Goal: Transaction & Acquisition: Subscribe to service/newsletter

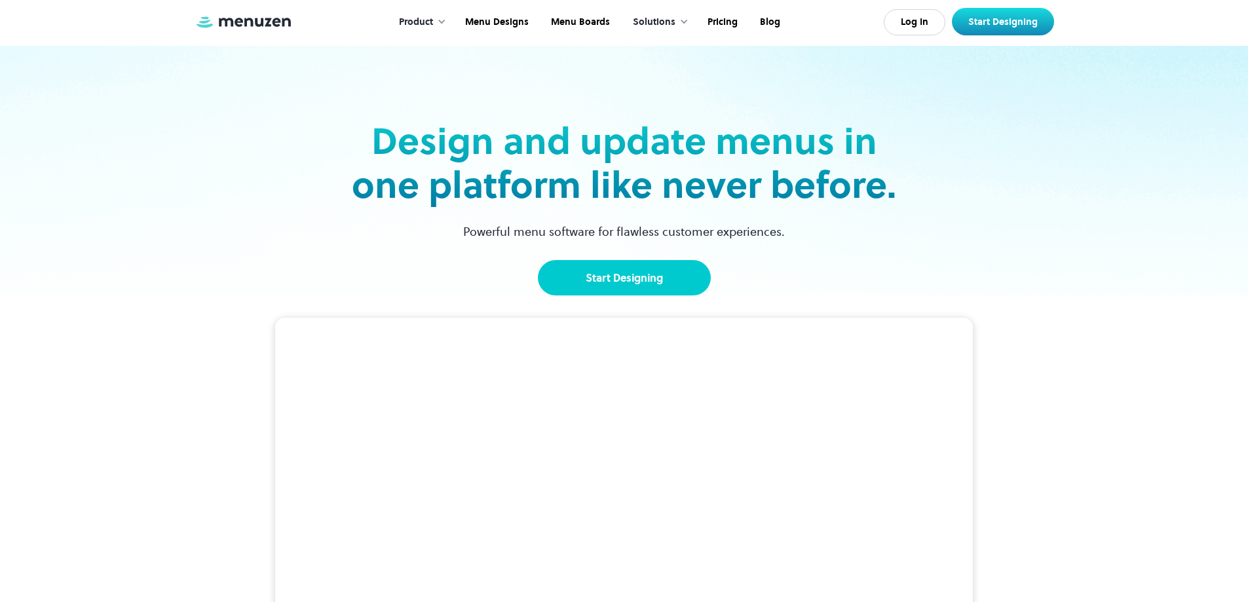
click at [626, 287] on link "Start Designing" at bounding box center [624, 277] width 173 height 35
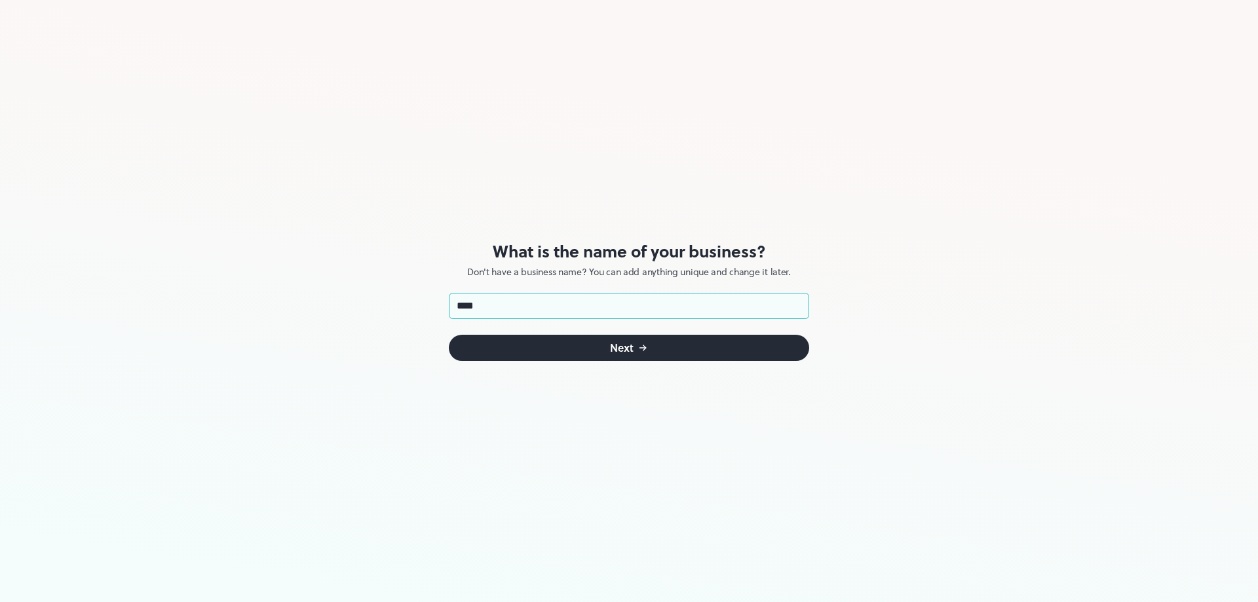
type input "****"
click at [724, 363] on div "What is the name of your business? Don't have a business name? You can add anyt…" at bounding box center [629, 301] width 360 height 602
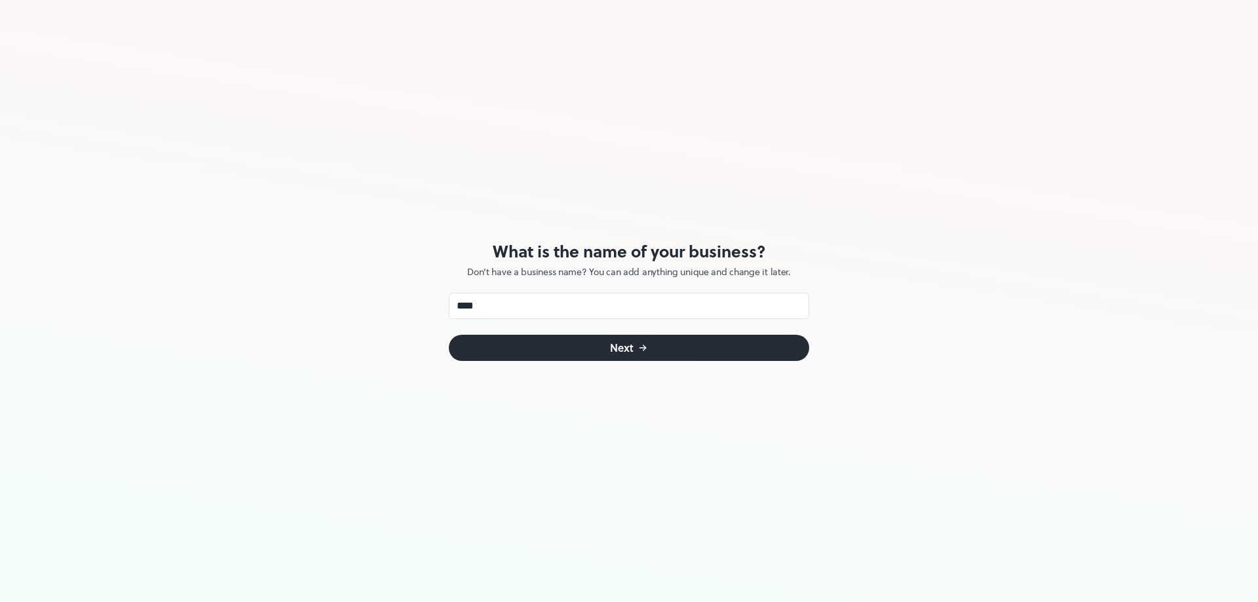
click at [724, 363] on div "What is the name of your business? Don't have a business name? You can add anyt…" at bounding box center [629, 301] width 360 height 602
click at [737, 351] on button "Next" at bounding box center [629, 348] width 360 height 26
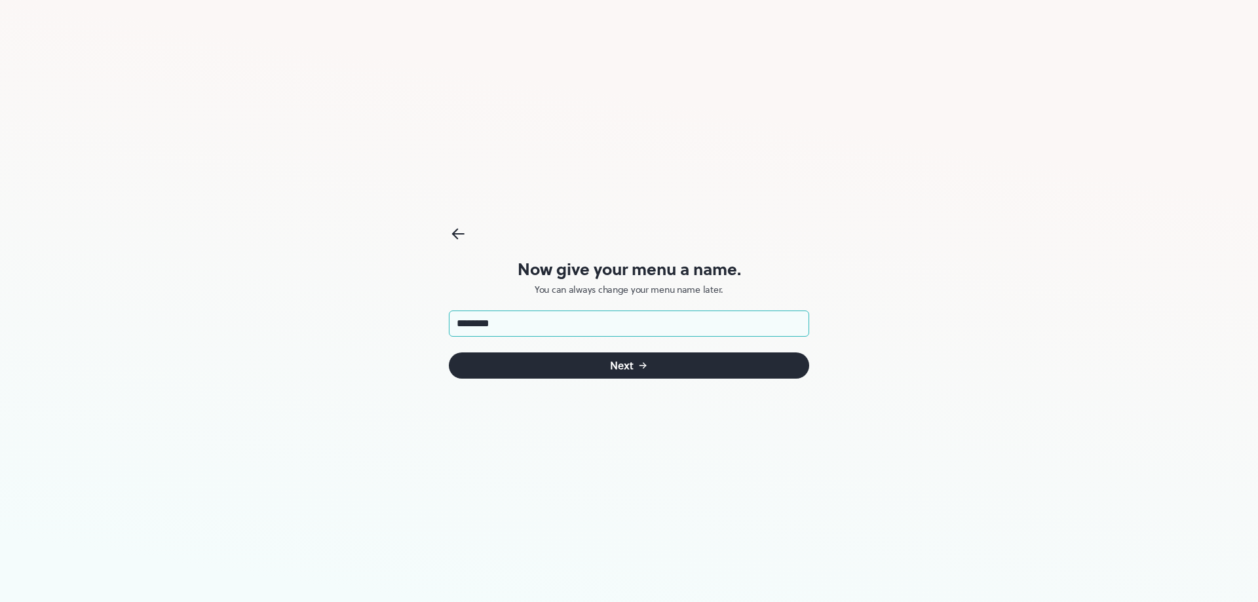
type input "*********"
click button "Next" at bounding box center [629, 365] width 360 height 26
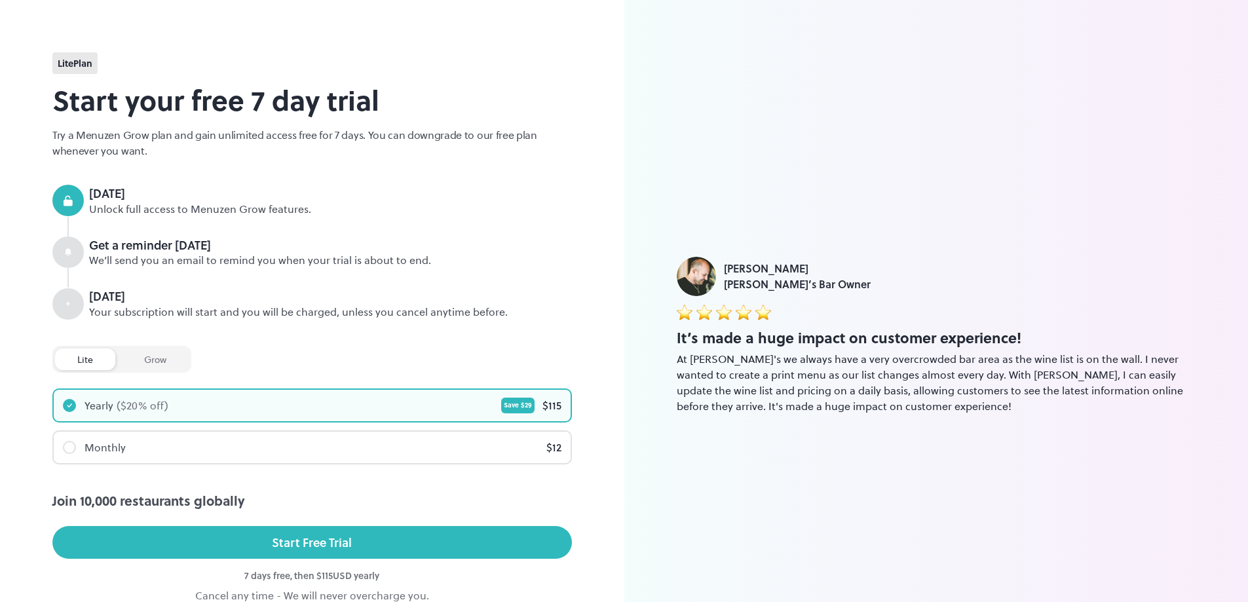
click at [159, 361] on div "grow" at bounding box center [155, 359] width 67 height 22
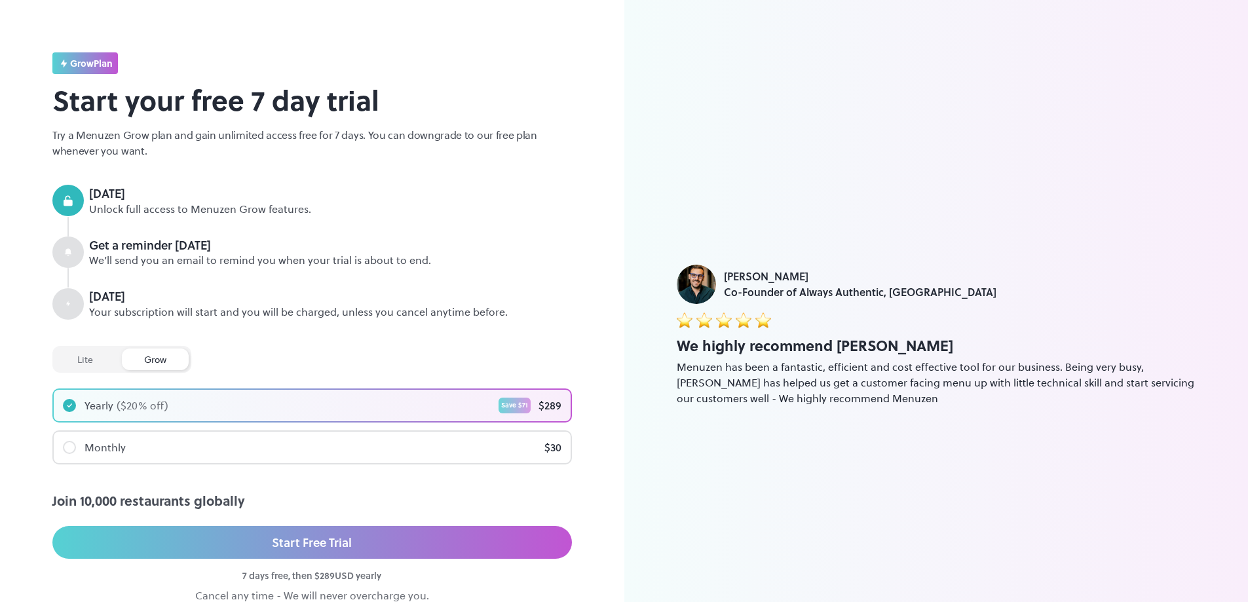
click at [87, 348] on div "lite" at bounding box center [85, 359] width 60 height 22
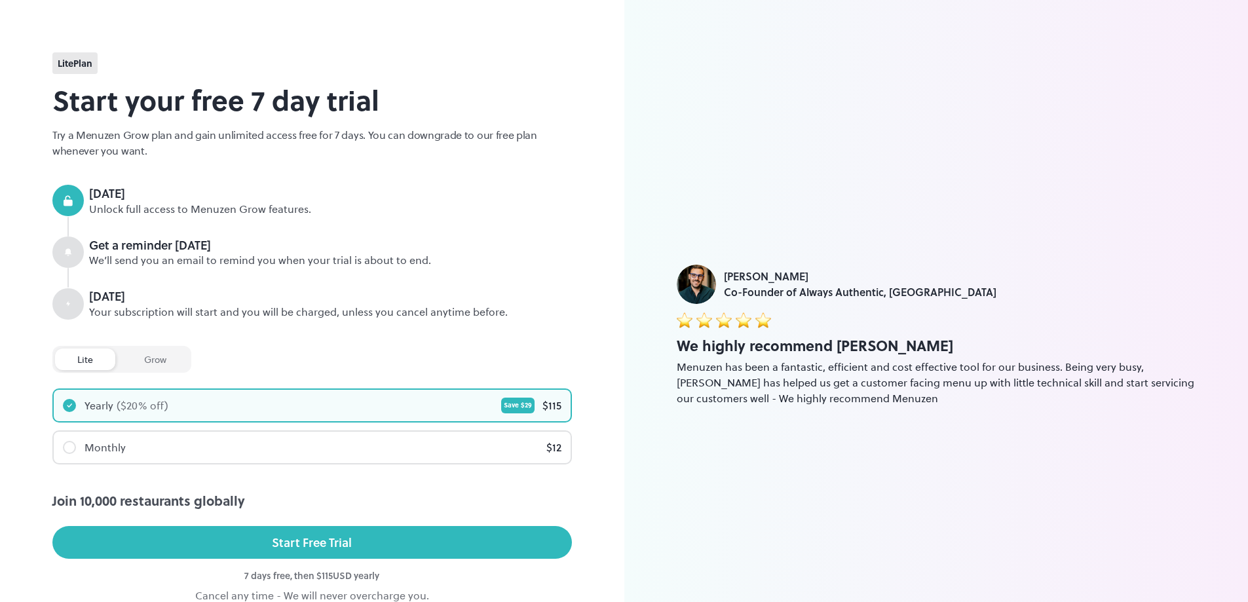
scroll to position [69, 0]
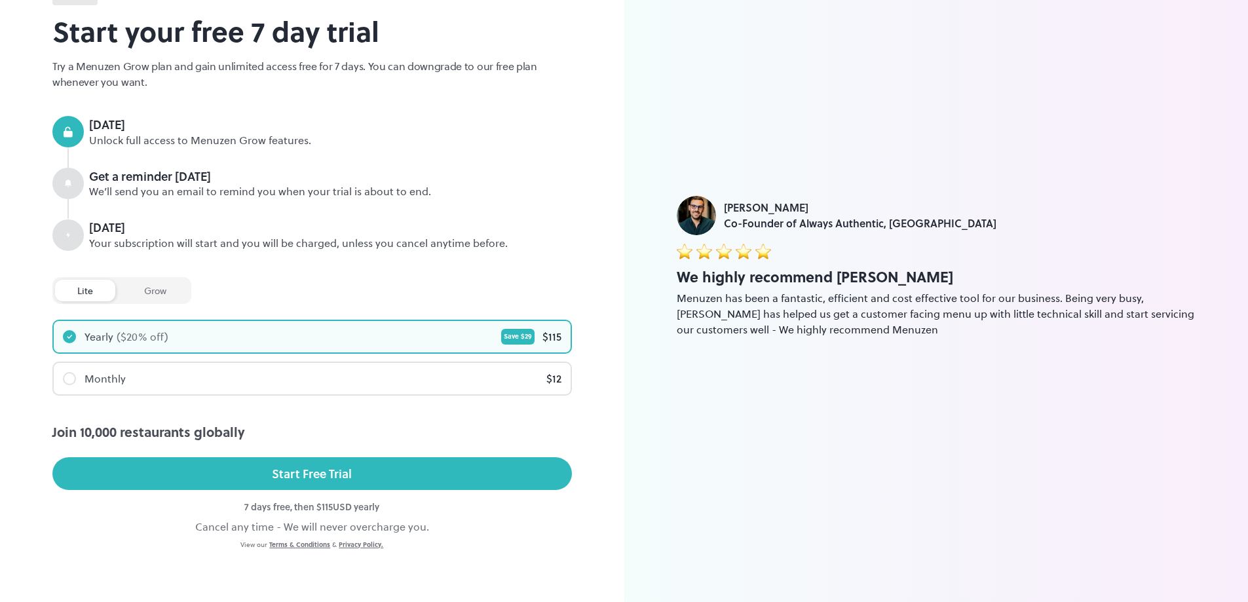
click at [237, 525] on div "Cancel any time - We will never overcharge you." at bounding box center [311, 527] width 519 height 16
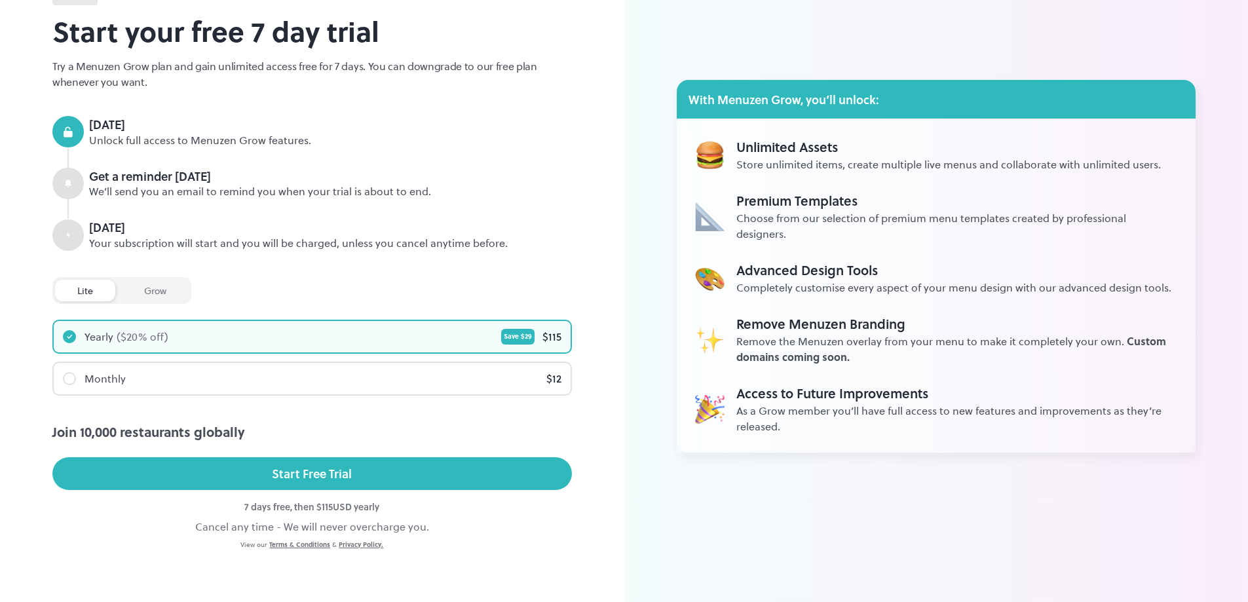
scroll to position [0, 0]
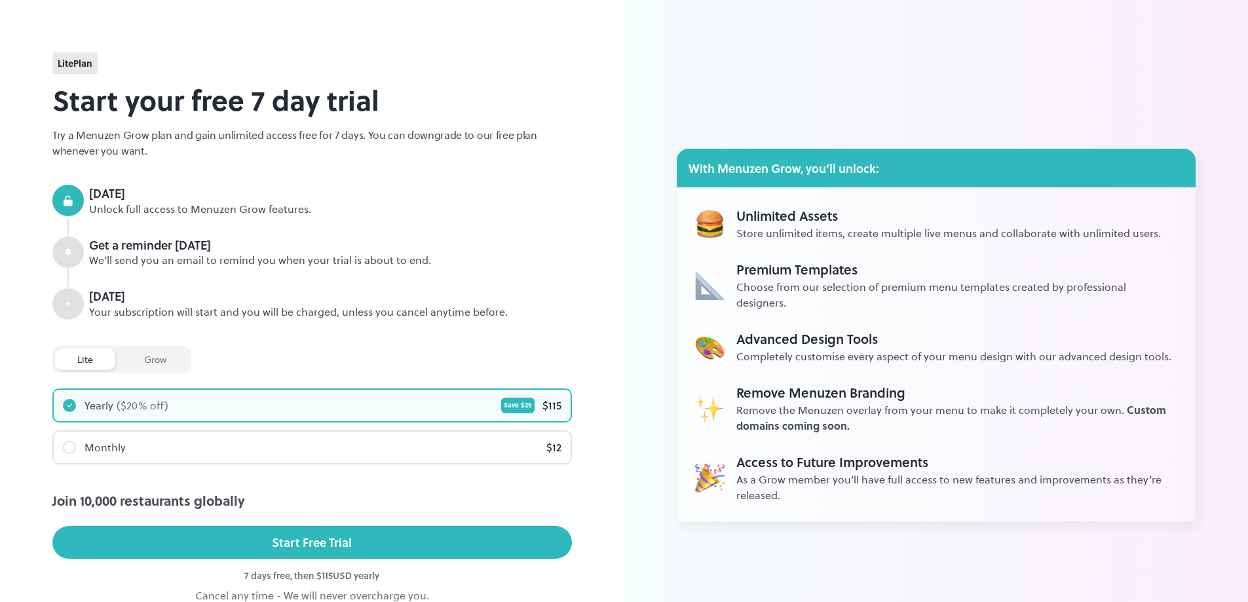
click at [78, 61] on span "lite Plan" at bounding box center [75, 63] width 35 height 14
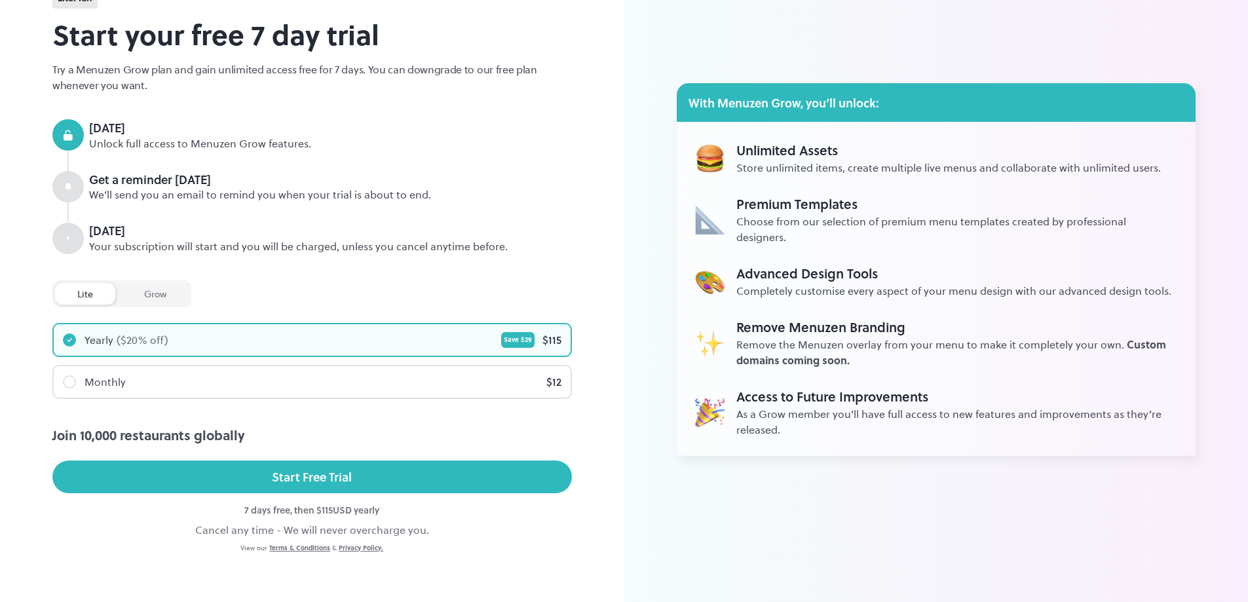
click at [520, 378] on div "Monthly $ 12" at bounding box center [312, 381] width 517 height 31
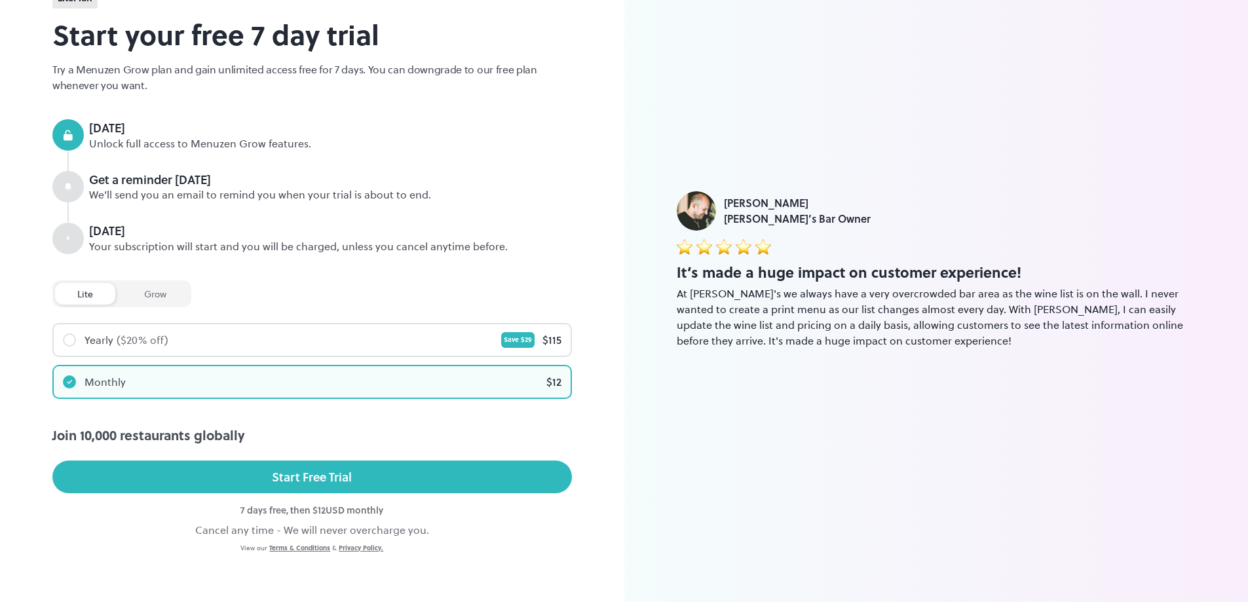
click at [519, 354] on div "Yearly ($ 20 % off) Save $ 29 $ 115" at bounding box center [312, 339] width 517 height 31
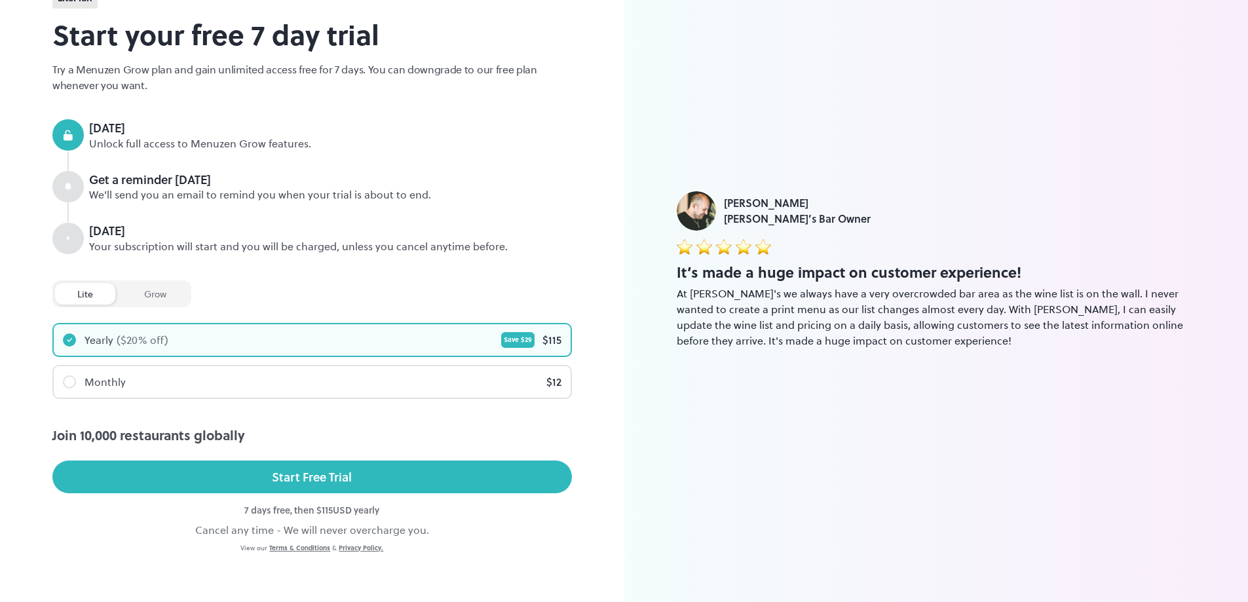
click at [148, 288] on div "grow" at bounding box center [155, 294] width 67 height 22
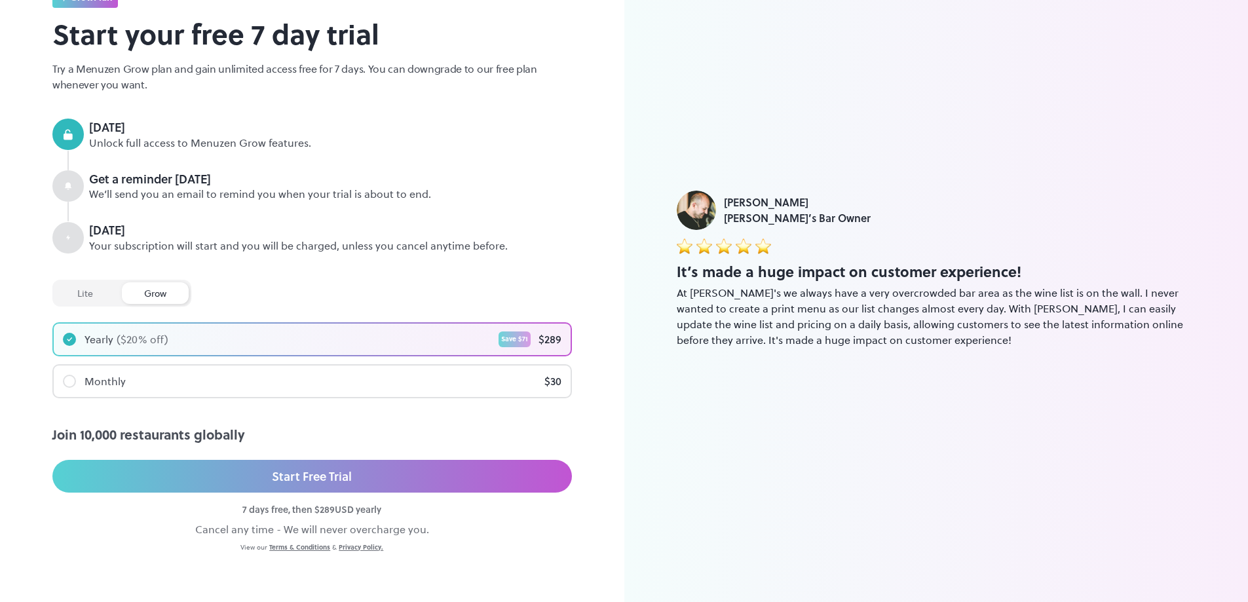
drag, startPoint x: 111, startPoint y: 298, endPoint x: 90, endPoint y: 299, distance: 21.6
click at [111, 299] on div "lite" at bounding box center [85, 293] width 60 height 22
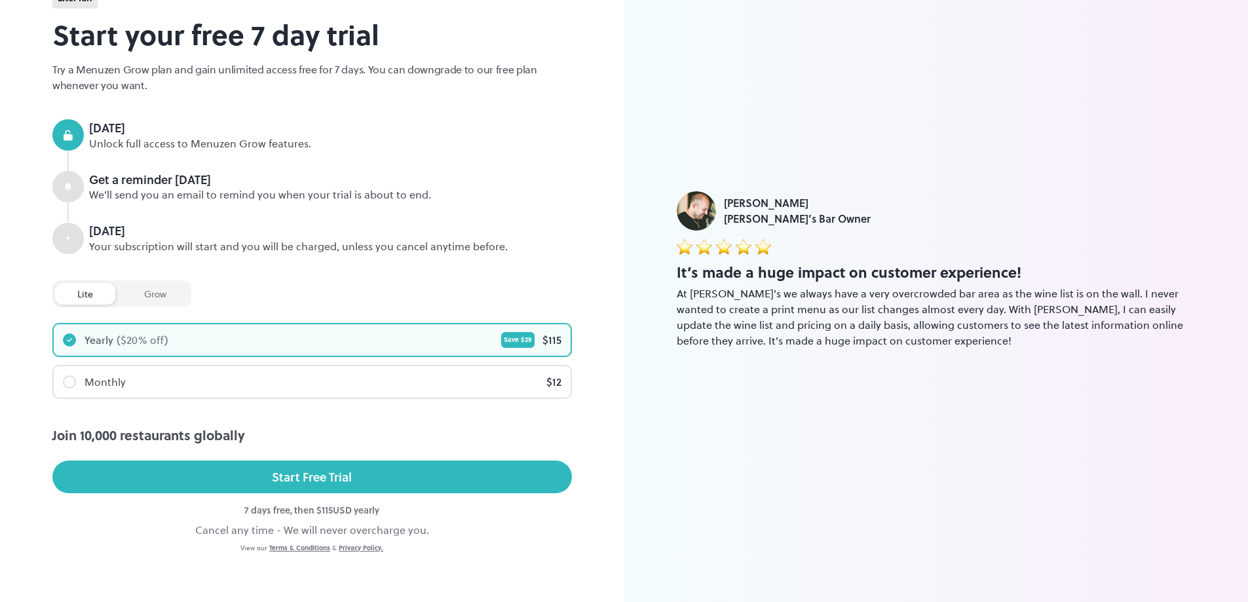
click at [90, 299] on div "lite" at bounding box center [85, 294] width 60 height 22
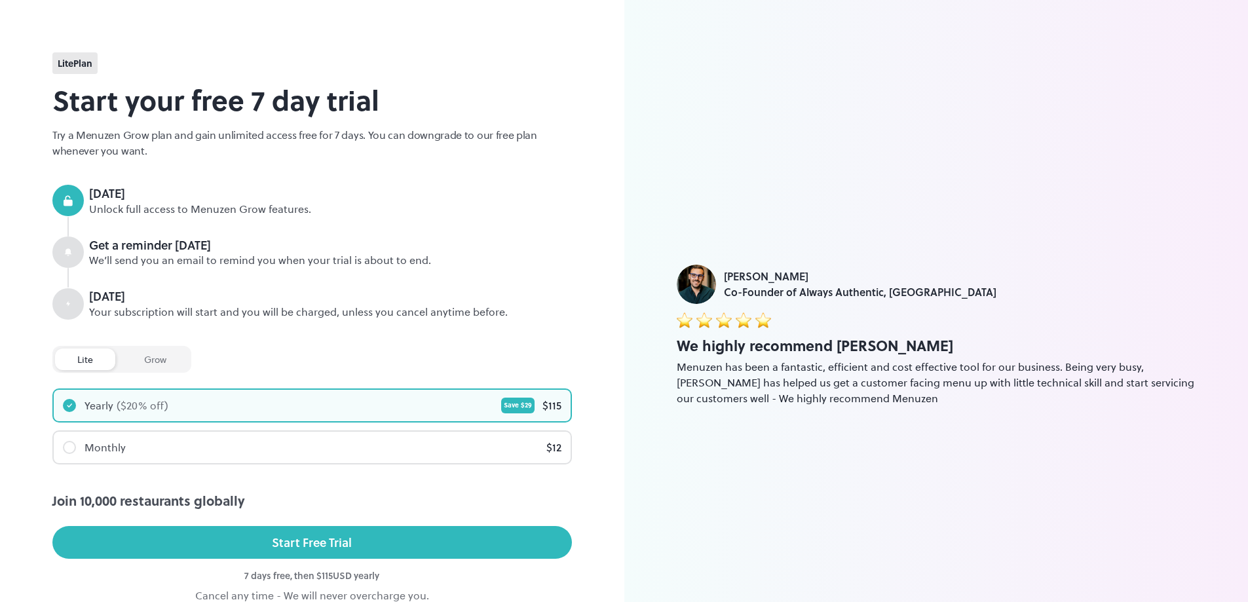
scroll to position [69, 0]
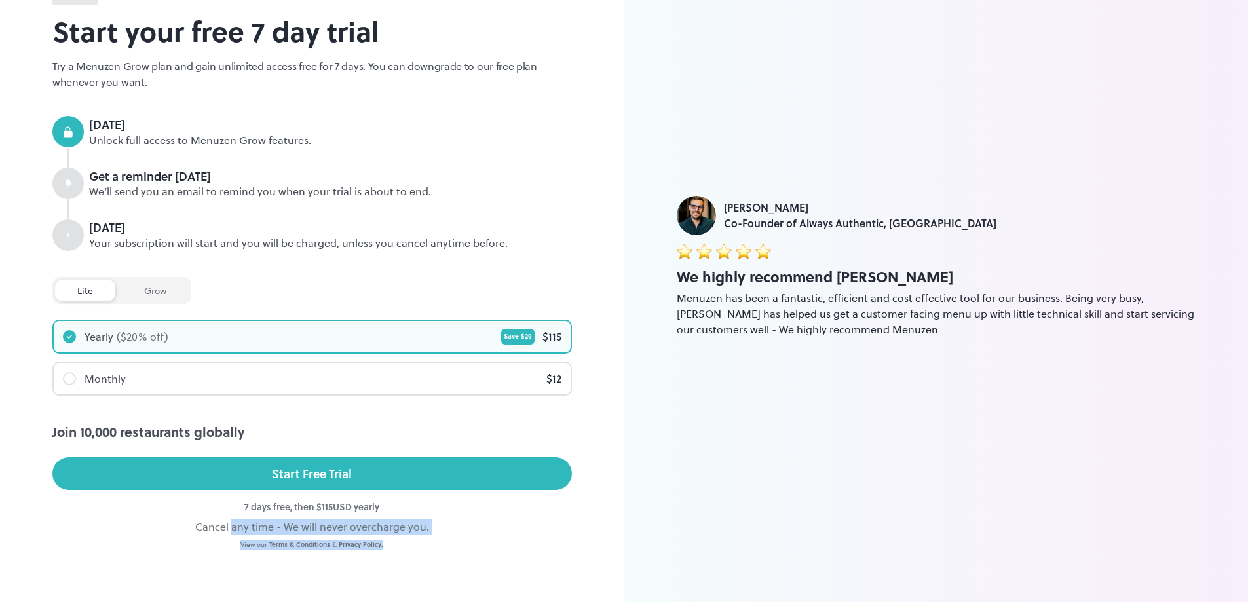
drag, startPoint x: 233, startPoint y: 531, endPoint x: 405, endPoint y: 544, distance: 172.8
click at [405, 544] on div "lite Plan Start your free 7 day trial Try a Menuzen Grow plan and gain unlimite…" at bounding box center [311, 267] width 519 height 566
click at [440, 542] on div "View our Terms & Conditions & Privacy Policy." at bounding box center [311, 545] width 519 height 10
click at [417, 525] on div "Cancel any time - We will never overcharge you." at bounding box center [311, 527] width 519 height 16
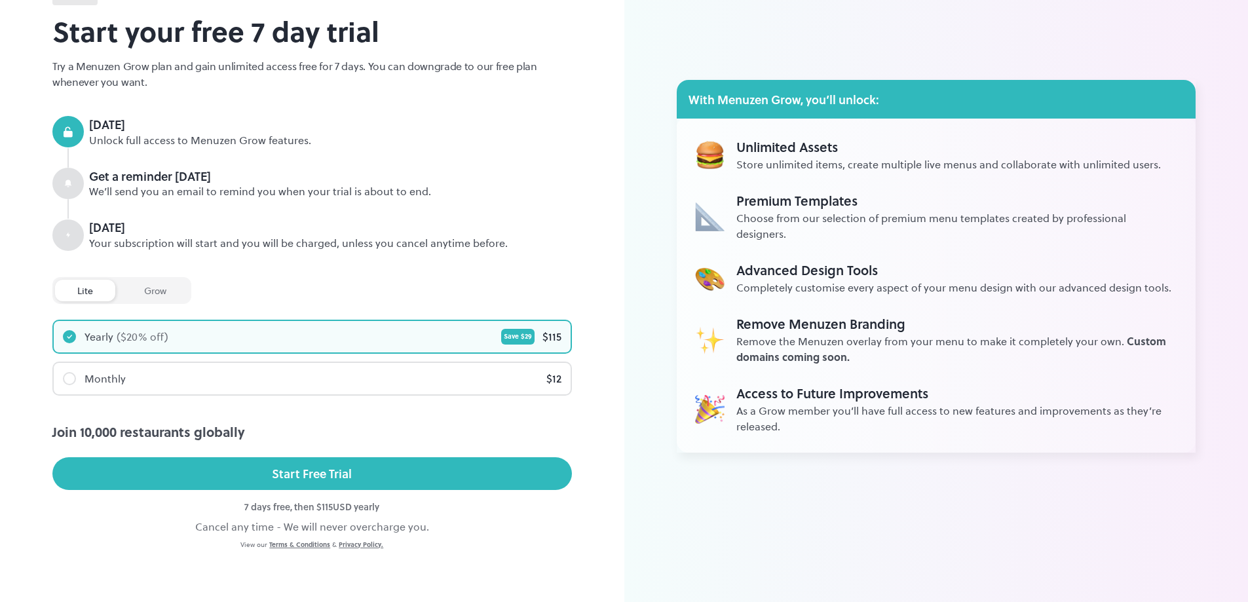
click at [989, 157] on div "Unlimited Assets" at bounding box center [948, 147] width 424 height 20
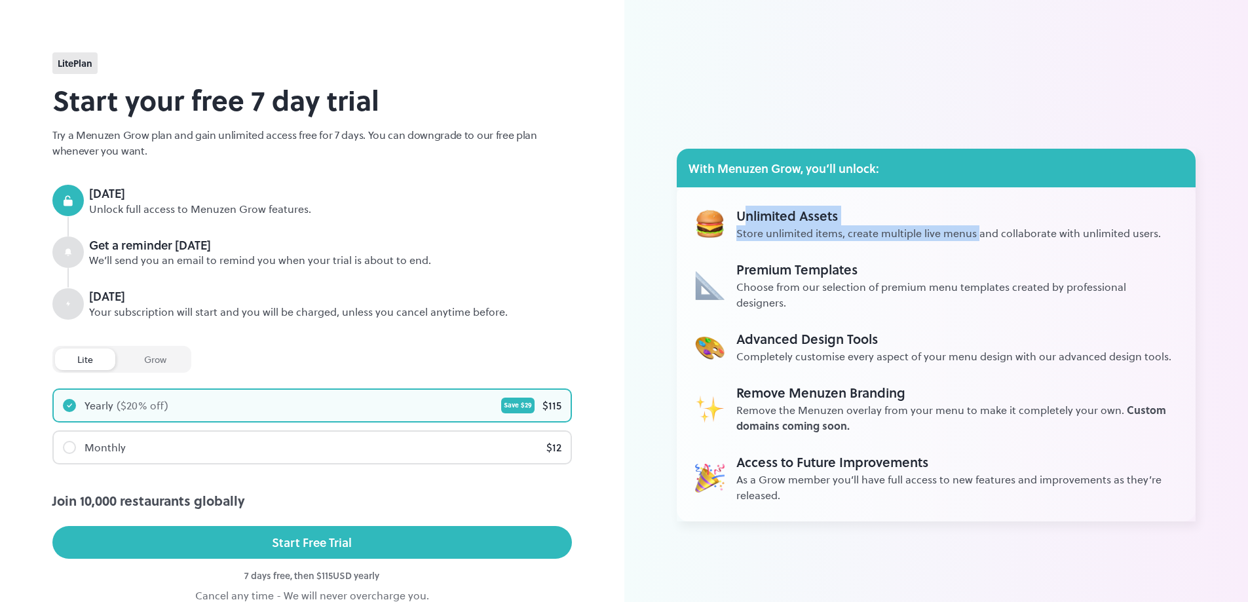
drag, startPoint x: 749, startPoint y: 215, endPoint x: 979, endPoint y: 238, distance: 230.3
click at [976, 240] on div "Unlimited Assets Store unlimited items, create multiple live menus and collabor…" at bounding box center [948, 223] width 424 height 35
click at [772, 163] on div "With Menuzen Grow, you’ll unlock:" at bounding box center [936, 168] width 519 height 39
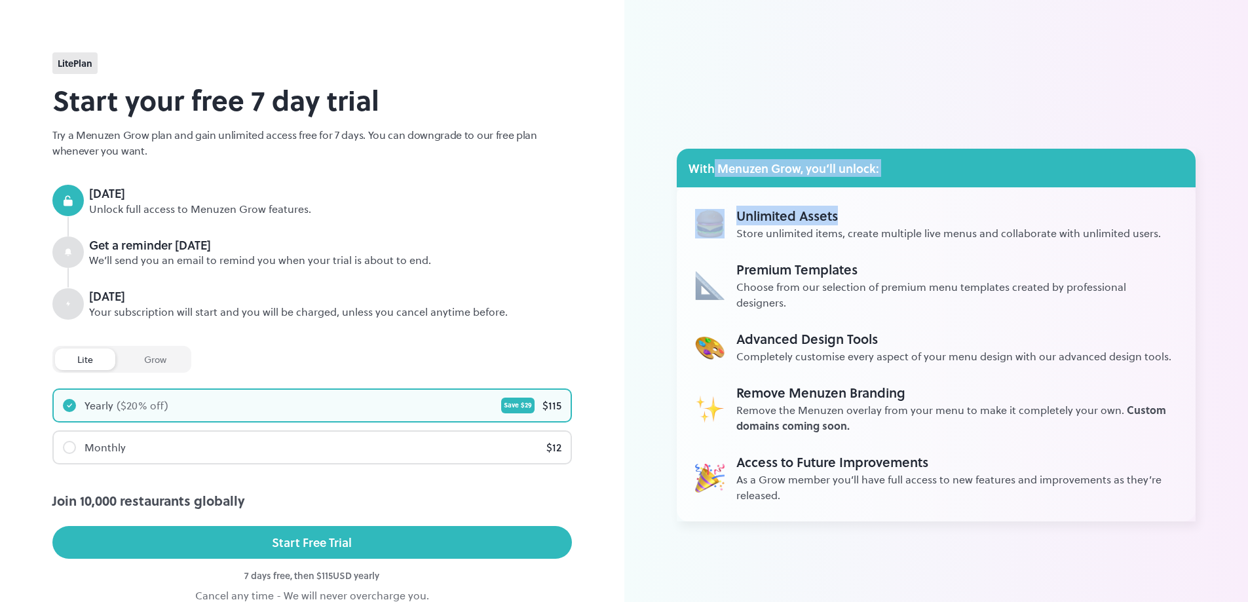
drag, startPoint x: 695, startPoint y: 182, endPoint x: 920, endPoint y: 204, distance: 225.8
click at [920, 204] on div "With Menuzen Grow, you’ll unlock: Unlimited Assets Store unlimited items, creat…" at bounding box center [936, 335] width 519 height 373
click at [331, 165] on div "lite Plan Start your free 7 day trial Try a Menuzen Grow plan and gain unlimite…" at bounding box center [311, 335] width 519 height 566
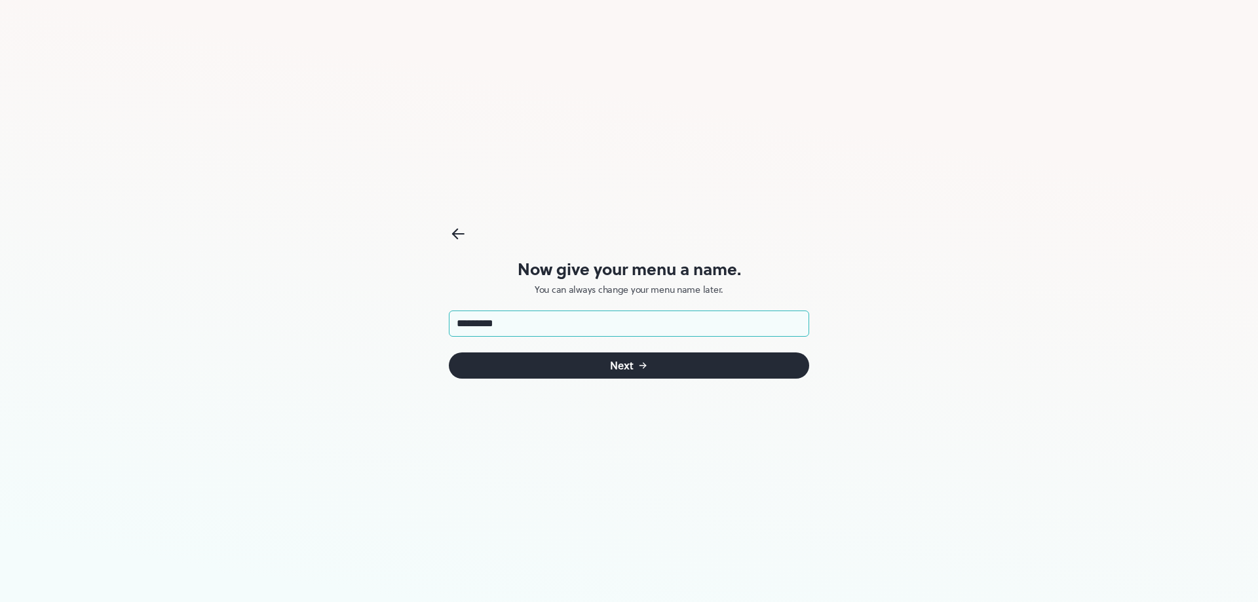
click at [506, 363] on button "Next" at bounding box center [629, 365] width 360 height 26
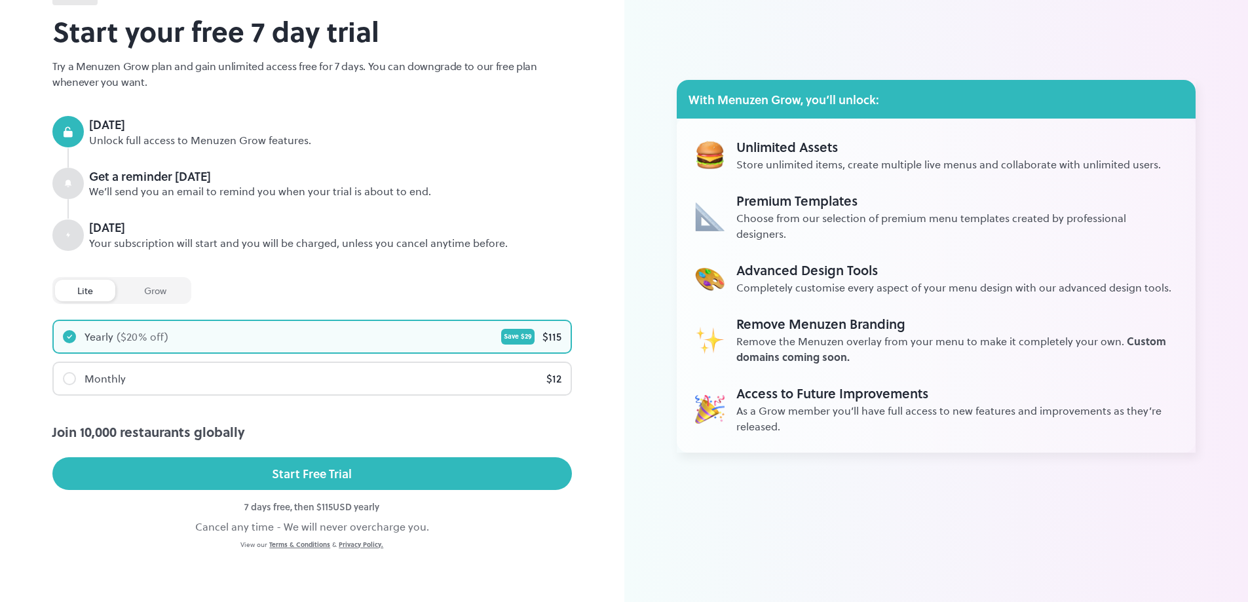
scroll to position [3, 0]
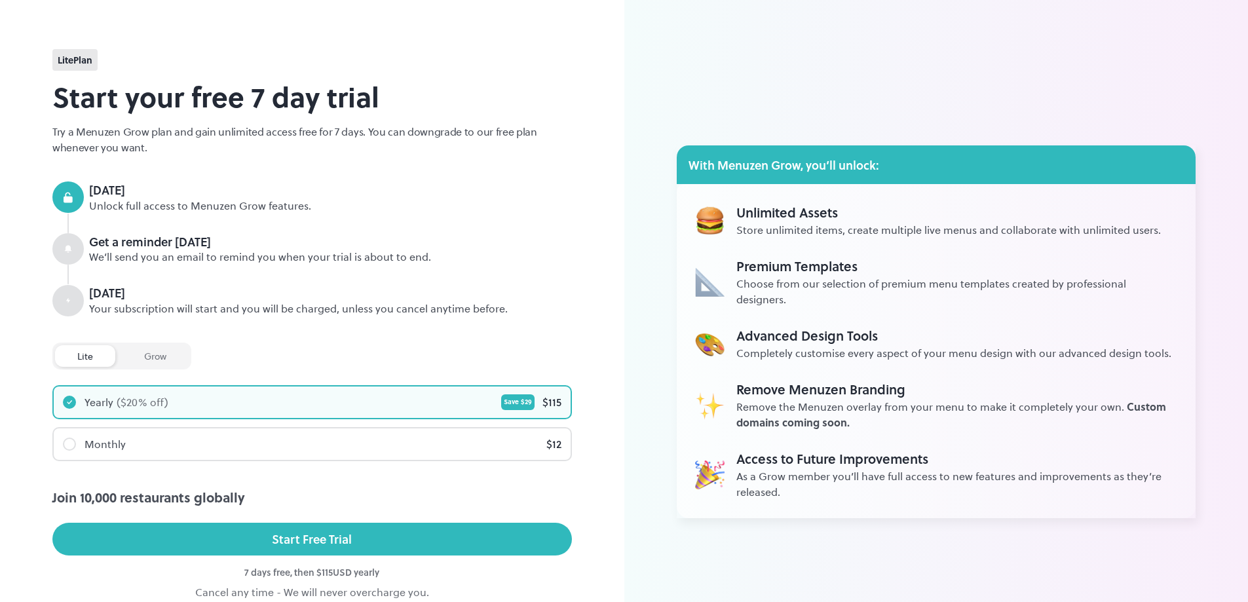
click at [830, 253] on div "Unlimited Assets Store unlimited items, create multiple live menus and collabor…" at bounding box center [936, 351] width 519 height 334
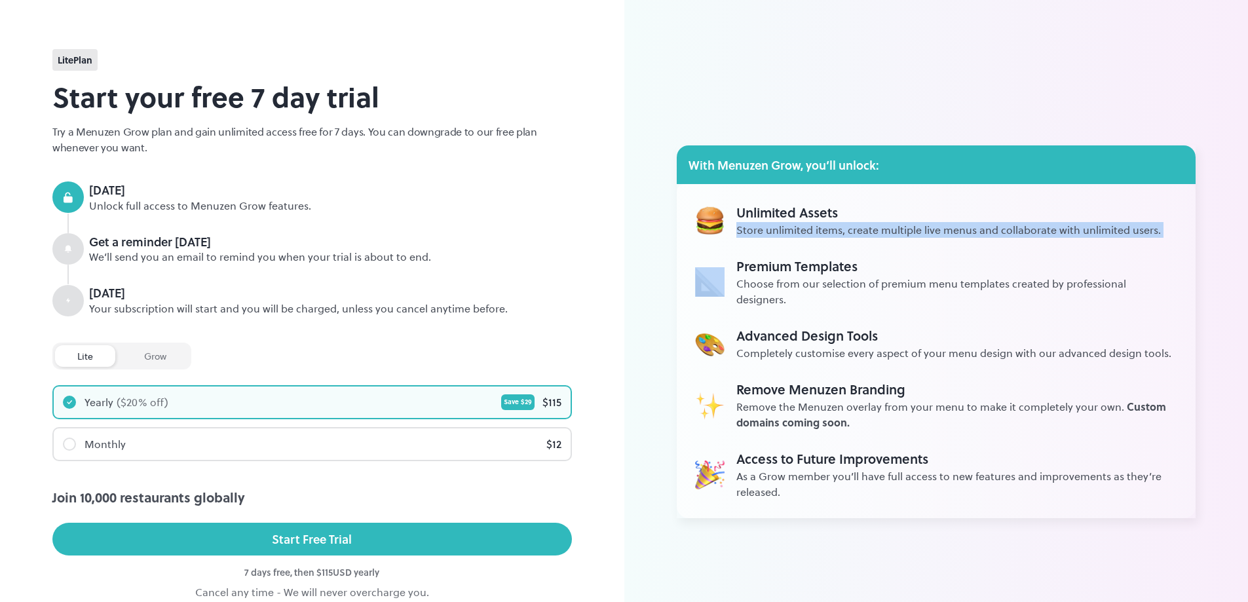
click at [830, 253] on div "Unlimited Assets Store unlimited items, create multiple live menus and collabor…" at bounding box center [936, 351] width 519 height 334
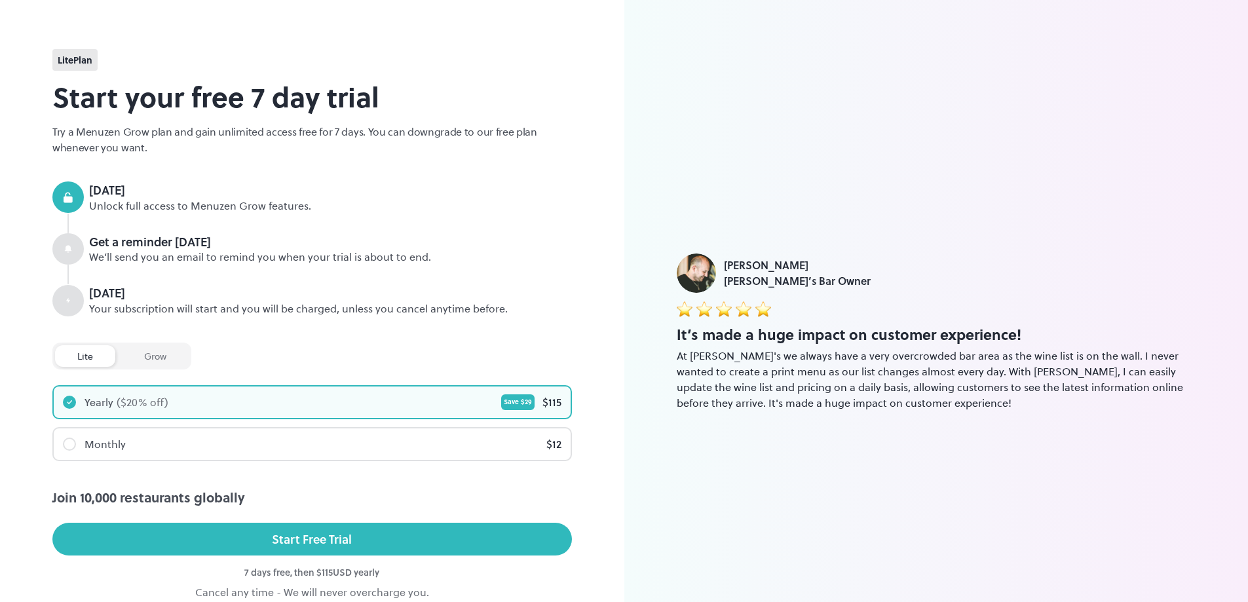
click at [911, 337] on div "It’s made a huge impact on customer experience!" at bounding box center [936, 335] width 519 height 22
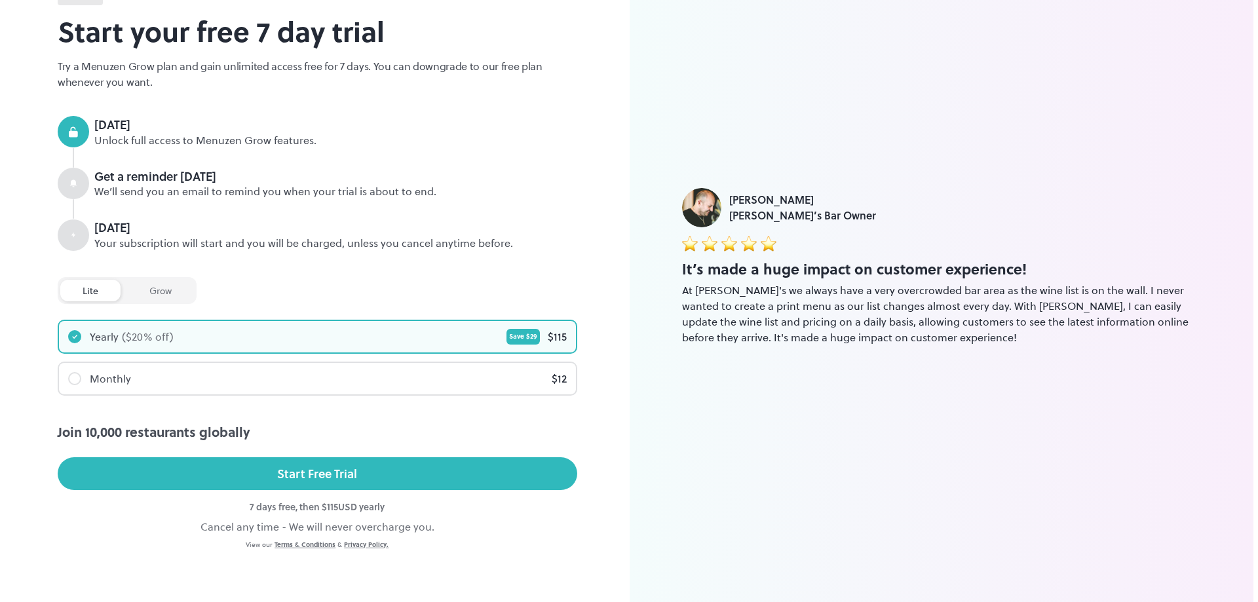
scroll to position [0, 0]
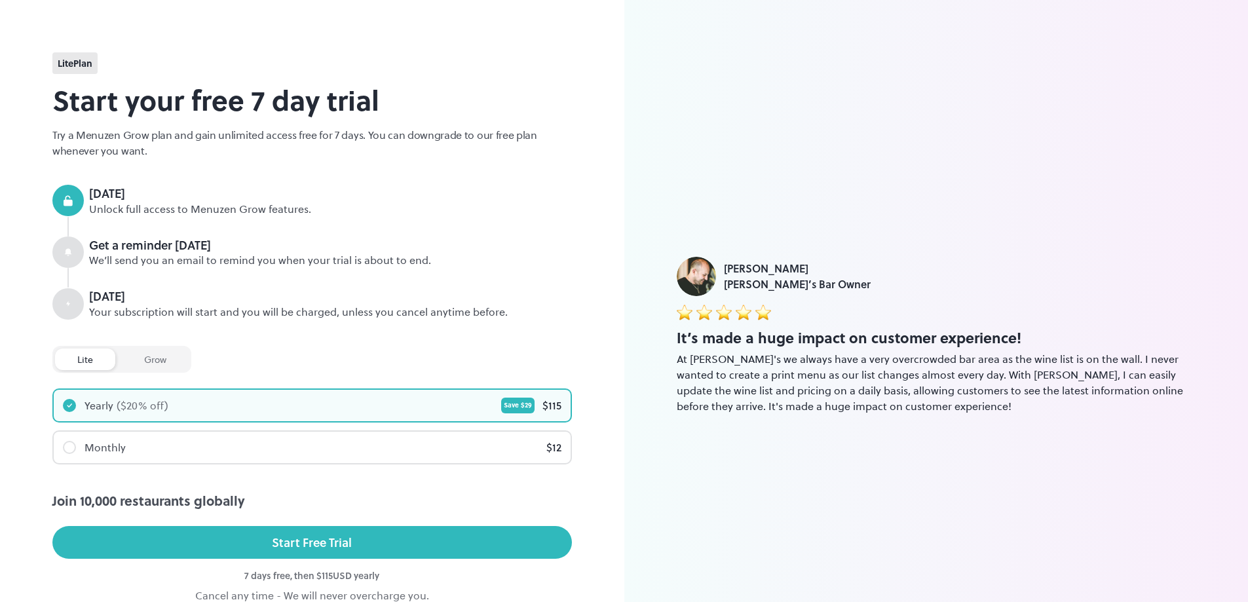
click at [152, 84] on h2 "Start your free 7 day trial" at bounding box center [311, 99] width 519 height 41
click at [99, 80] on h2 "Start your free 7 day trial" at bounding box center [311, 99] width 519 height 41
click at [73, 66] on span "lite Plan" at bounding box center [75, 63] width 35 height 14
click at [72, 66] on span "lite Plan" at bounding box center [75, 63] width 35 height 14
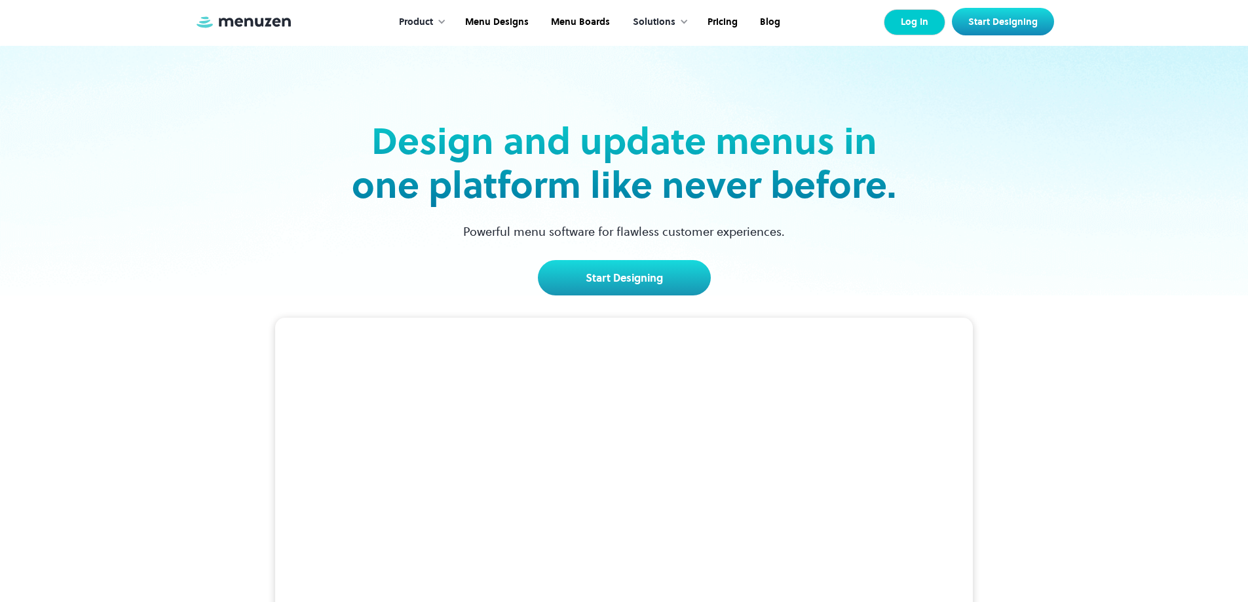
click at [920, 27] on link "Log In" at bounding box center [915, 22] width 62 height 26
click at [1021, 36] on div "Product Overview Design your menu Manage your menu Market your menu Menu Design…" at bounding box center [624, 22] width 859 height 44
click at [1020, 29] on link "Start Designing" at bounding box center [1003, 22] width 102 height 28
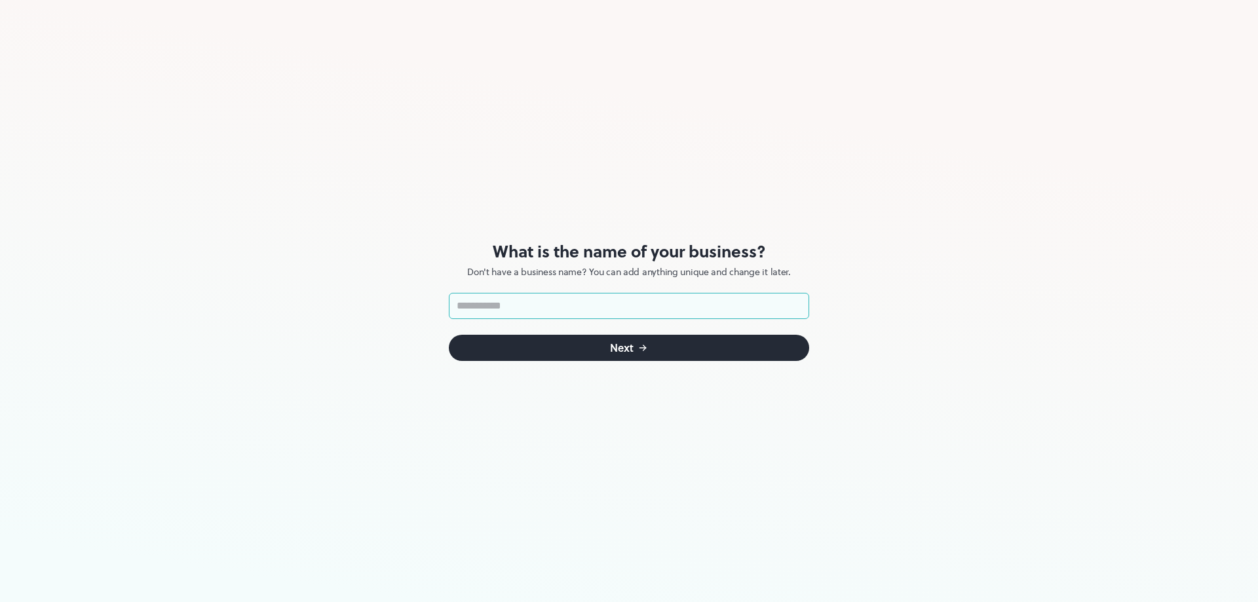
click at [449, 335] on button "Next" at bounding box center [629, 348] width 360 height 26
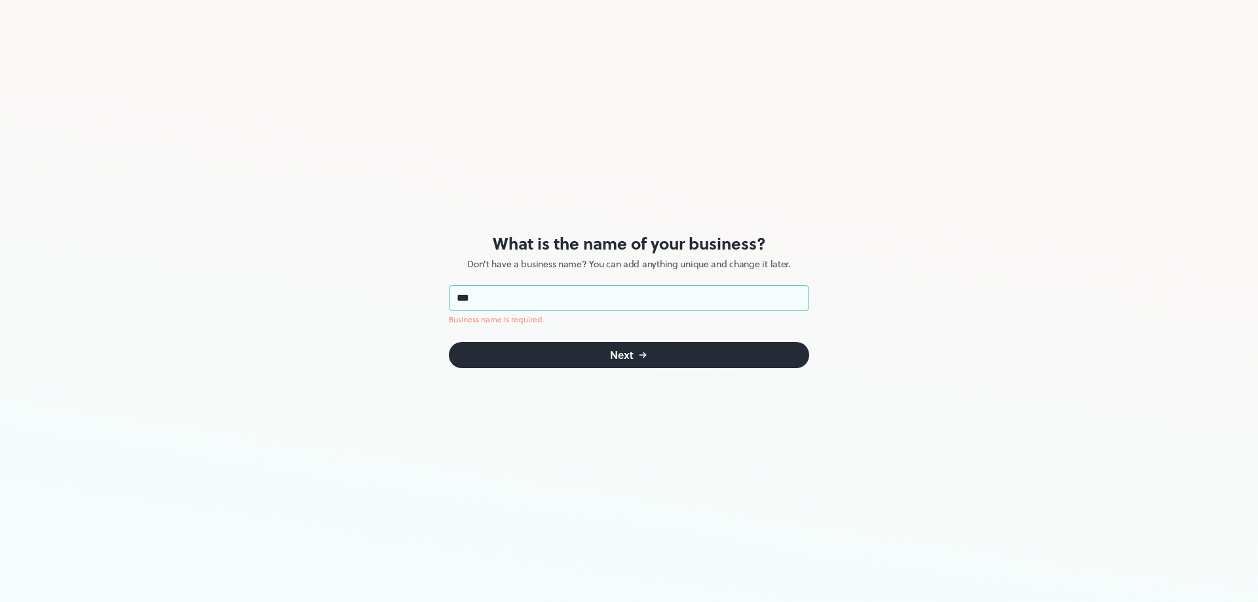
type input "****"
click button "Next" at bounding box center [629, 355] width 360 height 26
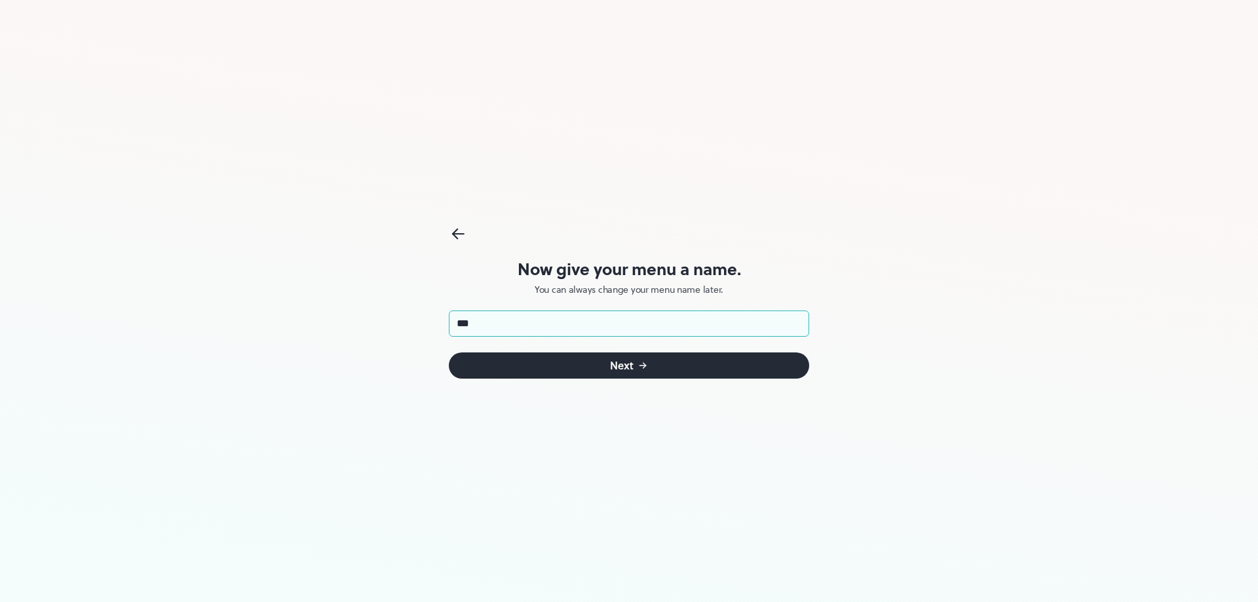
type input "****"
click button "Next" at bounding box center [629, 365] width 360 height 26
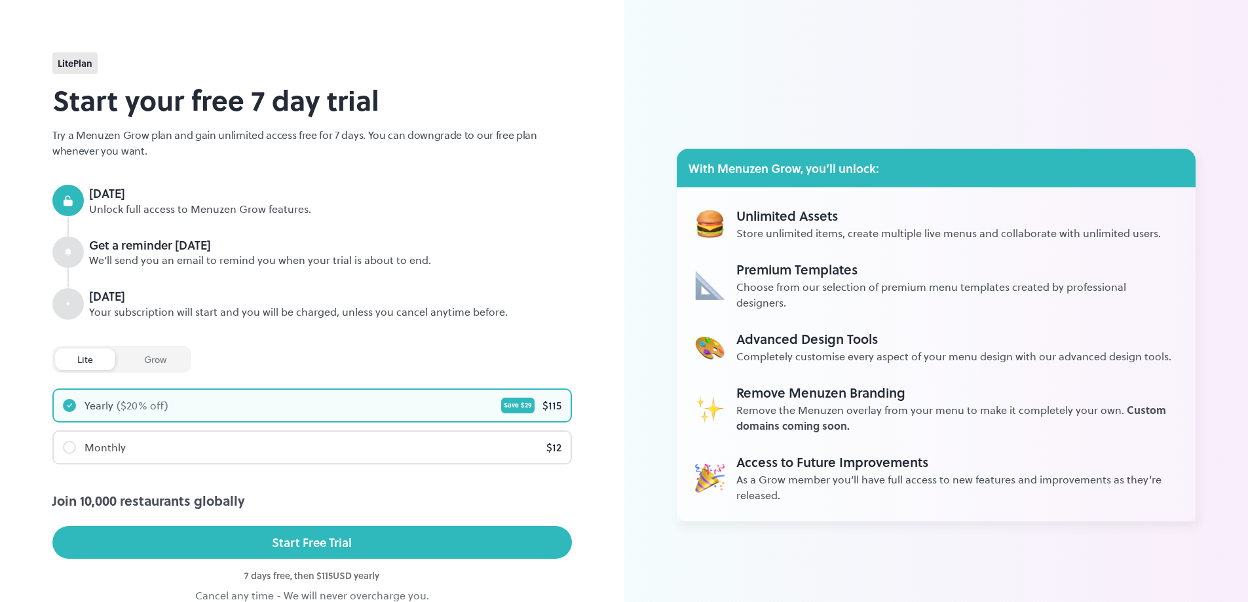
click at [305, 21] on div "lite Plan Start your free 7 day trial Try a Menuzen Grow plan and gain unlimite…" at bounding box center [312, 335] width 624 height 671
click at [89, 354] on div "lite" at bounding box center [85, 359] width 60 height 22
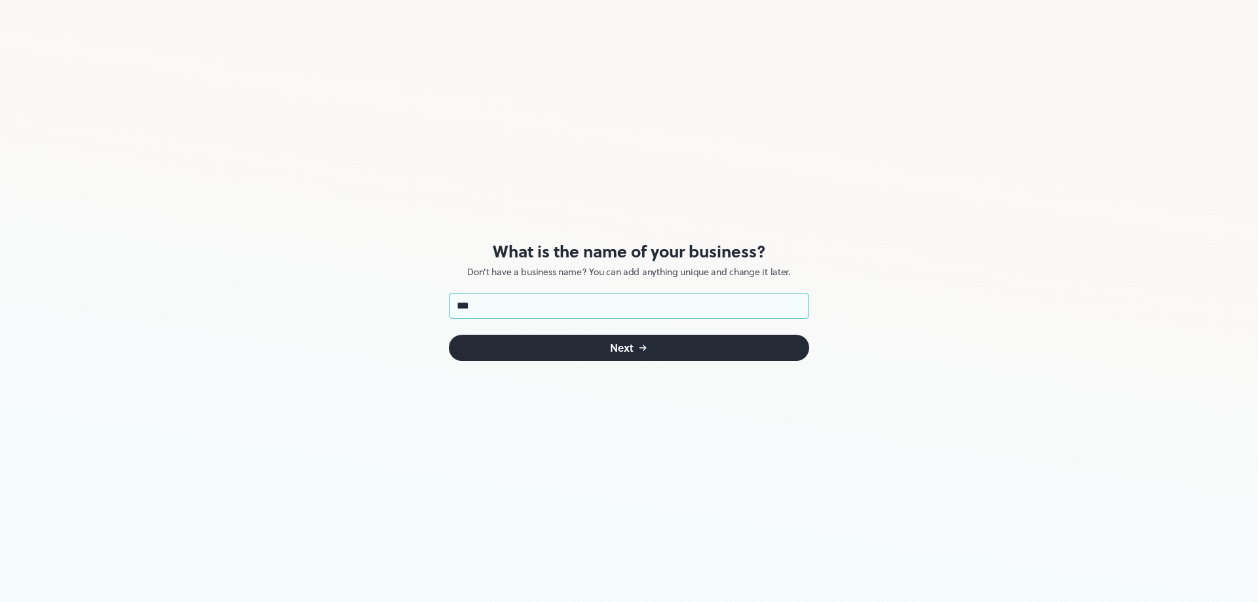
type input "****"
click button "Next" at bounding box center [629, 348] width 360 height 26
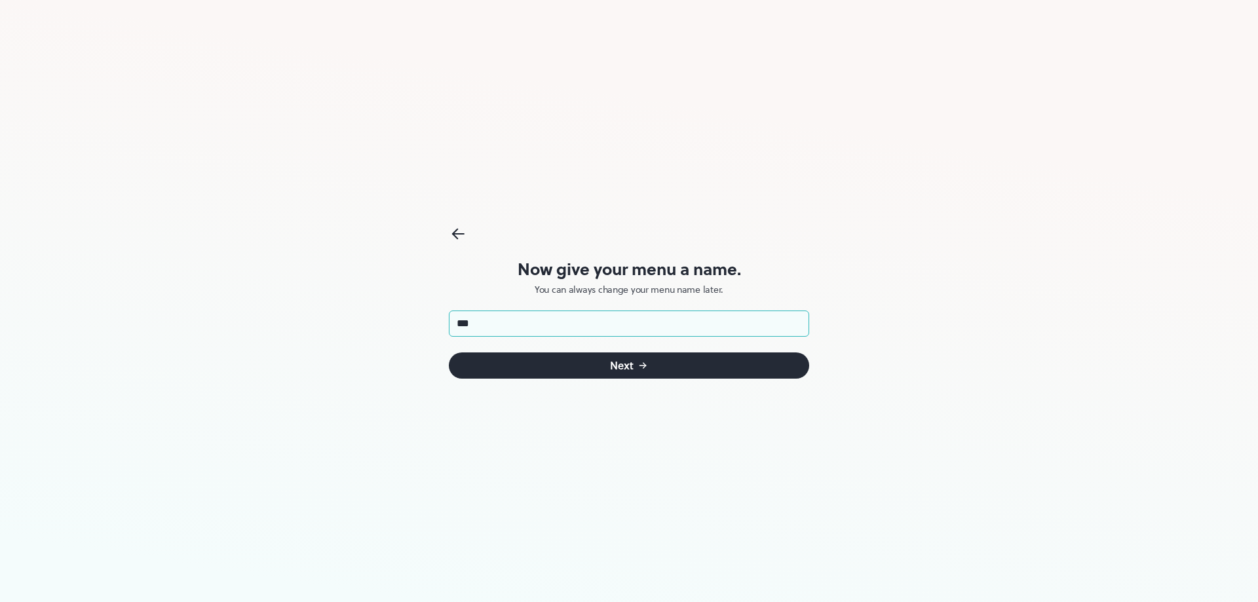
type input "****"
click button "Next" at bounding box center [629, 365] width 360 height 26
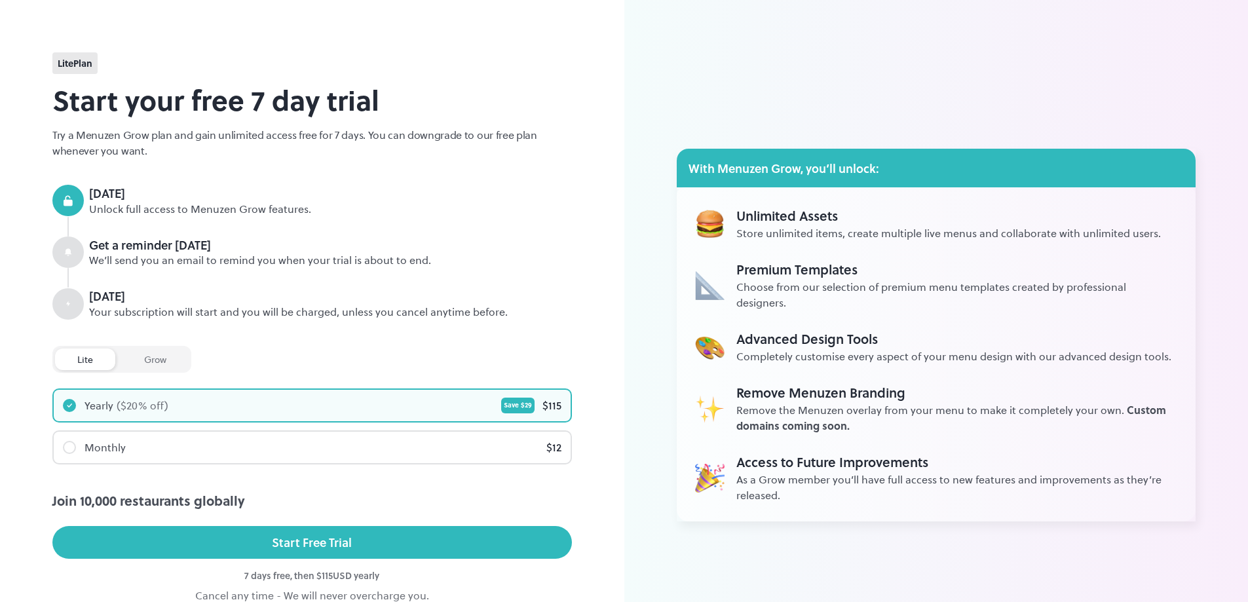
scroll to position [69, 0]
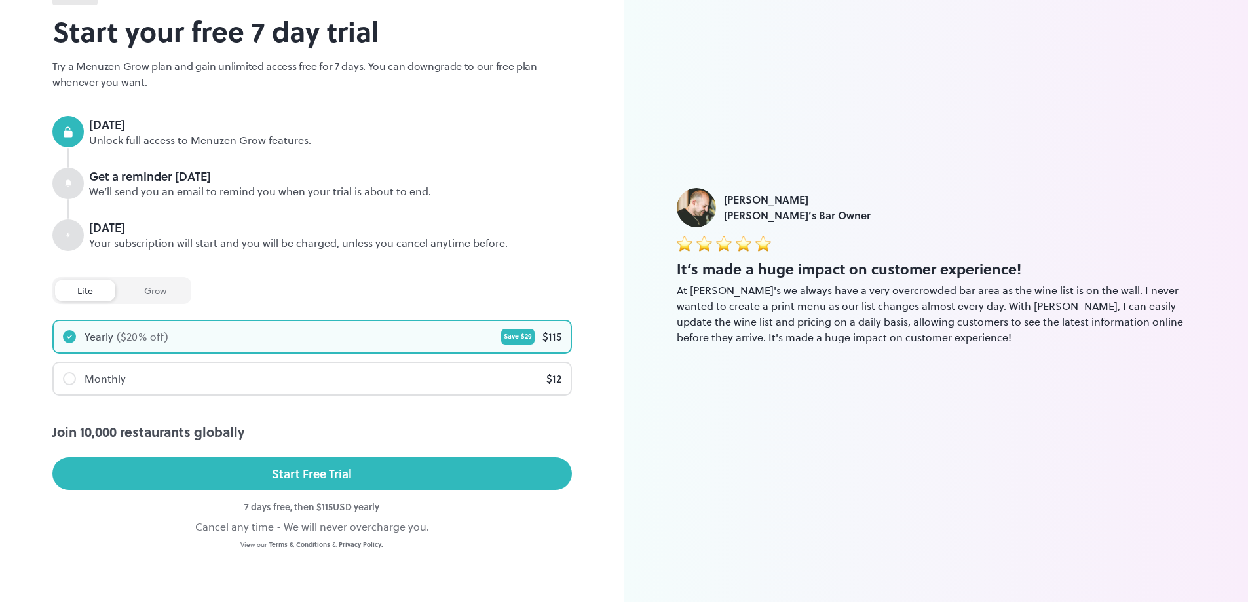
click at [144, 272] on div "lite Plan Start your free 7 day trial Try a Menuzen Grow plan and gain unlimite…" at bounding box center [311, 267] width 519 height 566
click at [150, 285] on div "grow" at bounding box center [155, 291] width 67 height 22
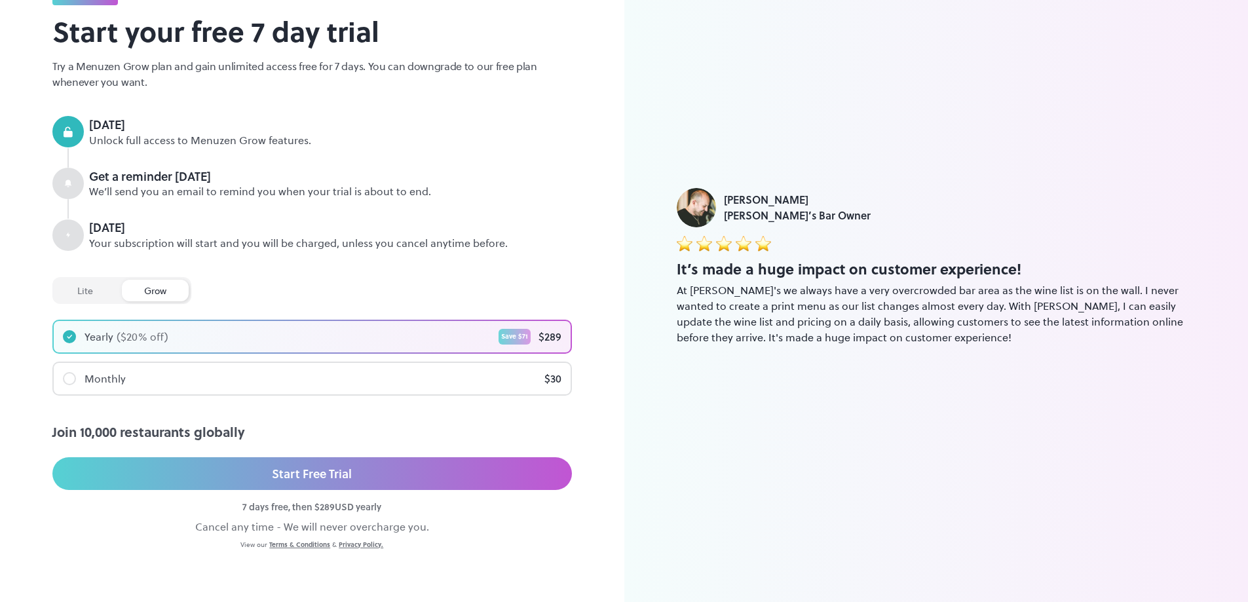
click at [79, 289] on div "lite" at bounding box center [85, 291] width 60 height 22
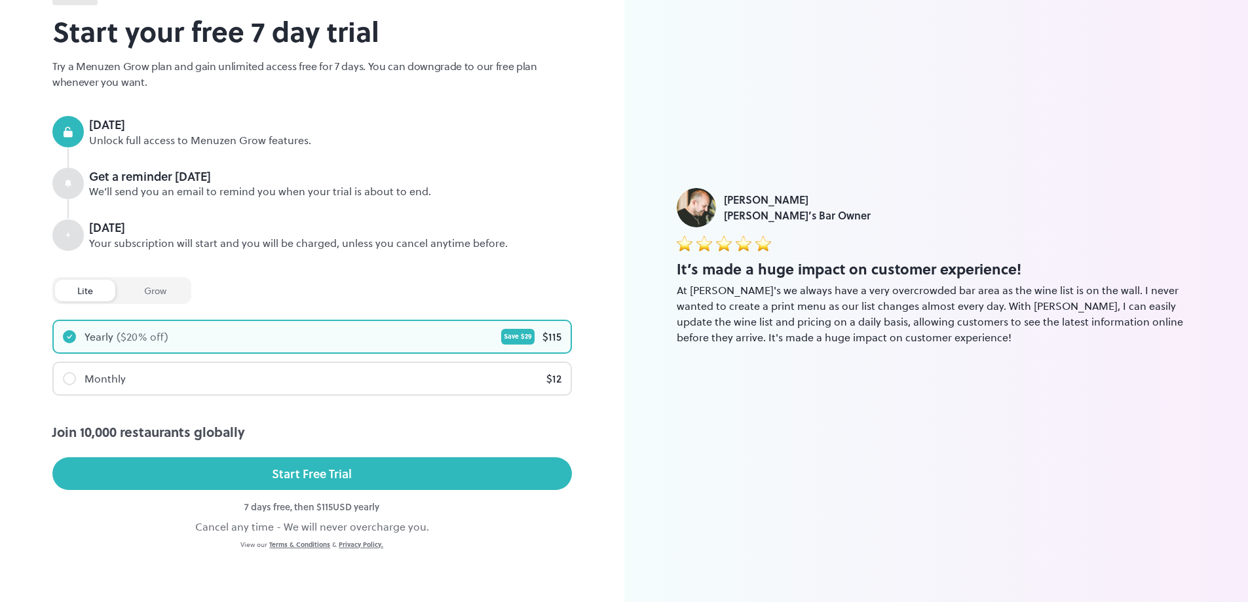
scroll to position [0, 0]
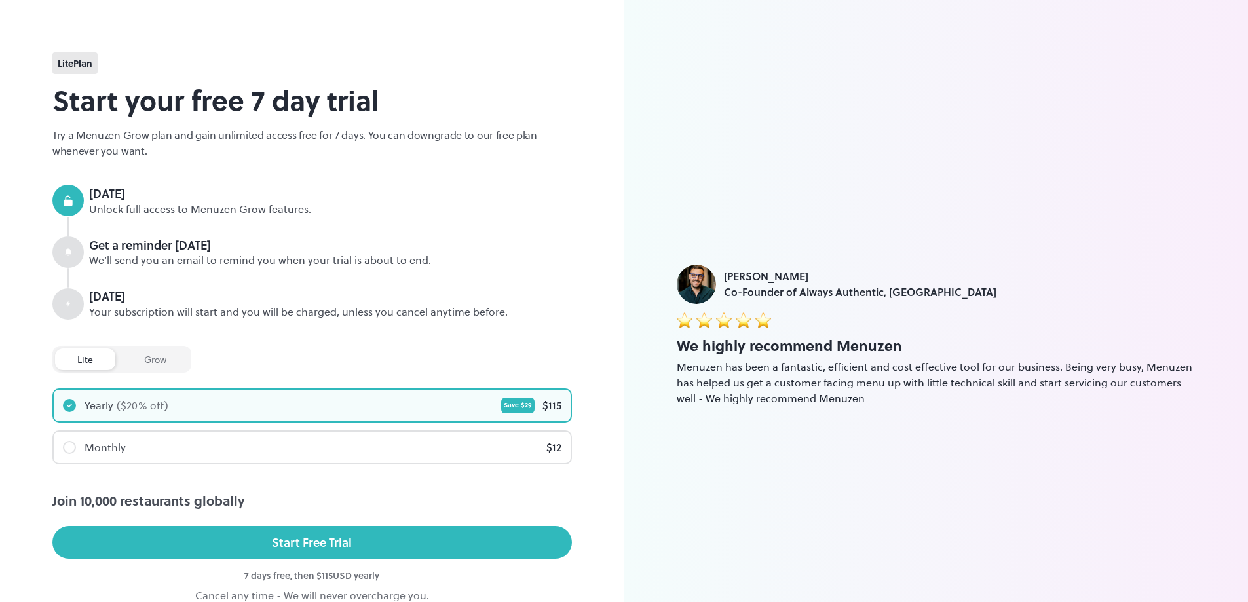
click at [92, 320] on div "lite Plan Start your free 7 day trial Try a Menuzen Grow plan and gain unlimite…" at bounding box center [311, 335] width 519 height 566
click at [143, 357] on div "grow" at bounding box center [155, 359] width 67 height 22
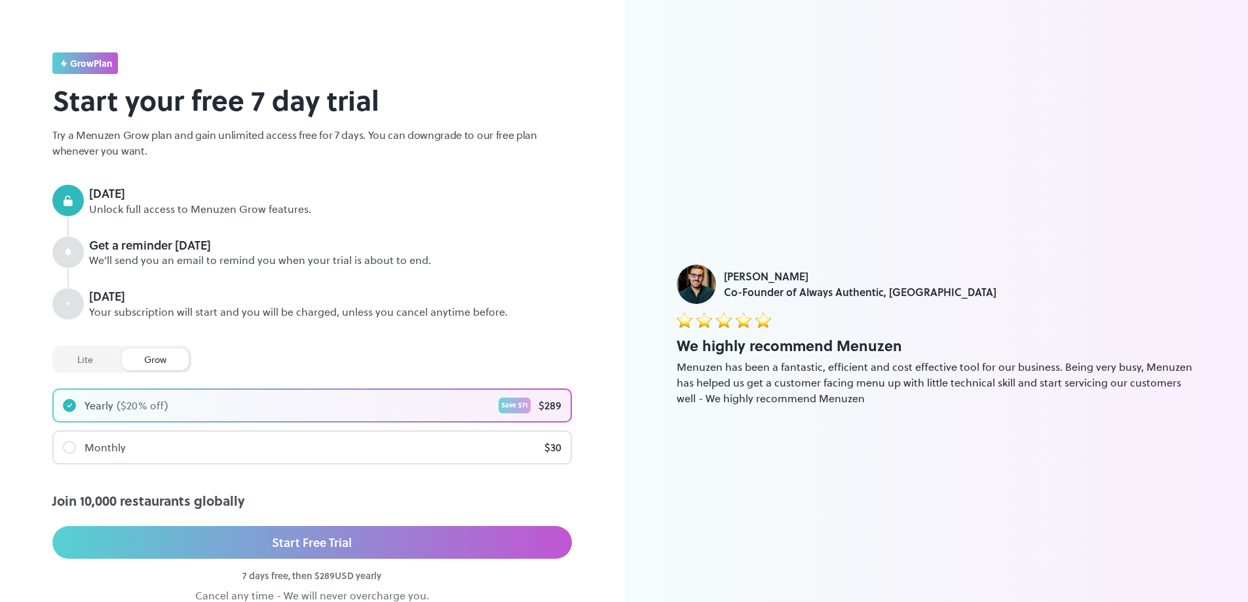
click at [60, 355] on div "lite" at bounding box center [85, 359] width 60 height 22
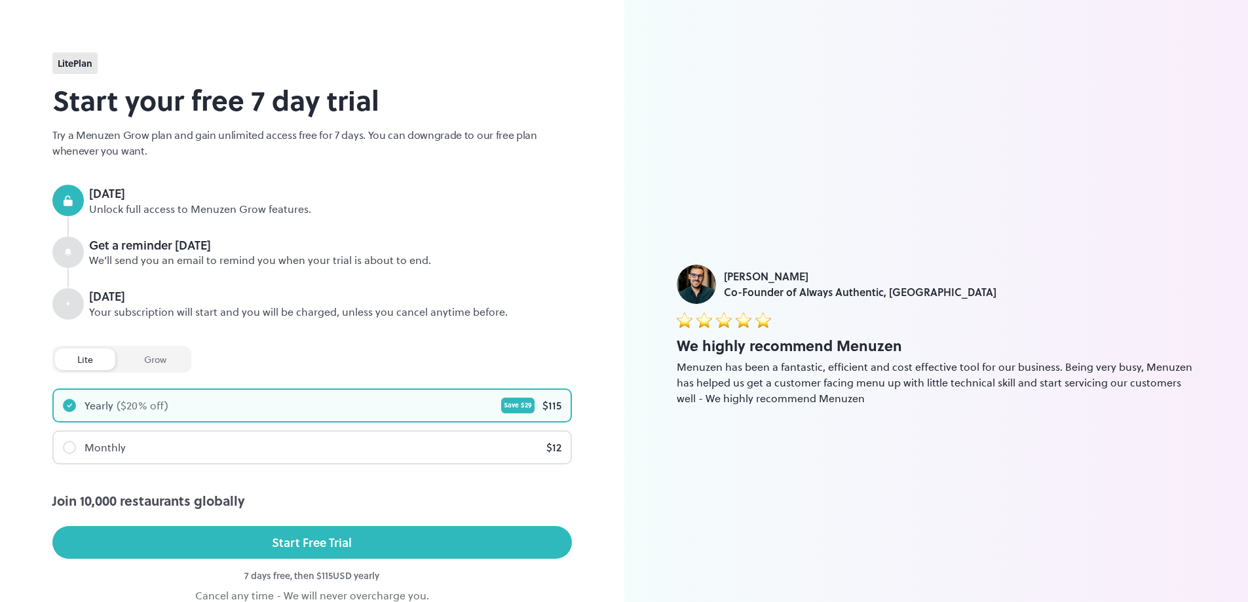
click at [84, 62] on span "lite Plan" at bounding box center [75, 63] width 35 height 14
click at [70, 242] on div at bounding box center [67, 251] width 31 height 31
click at [64, 274] on div "[DATE] Unlock full access to Menuzen Grow features. Get a reminder [DATE] We’ll…" at bounding box center [311, 252] width 519 height 135
click at [83, 235] on div at bounding box center [319, 227] width 504 height 20
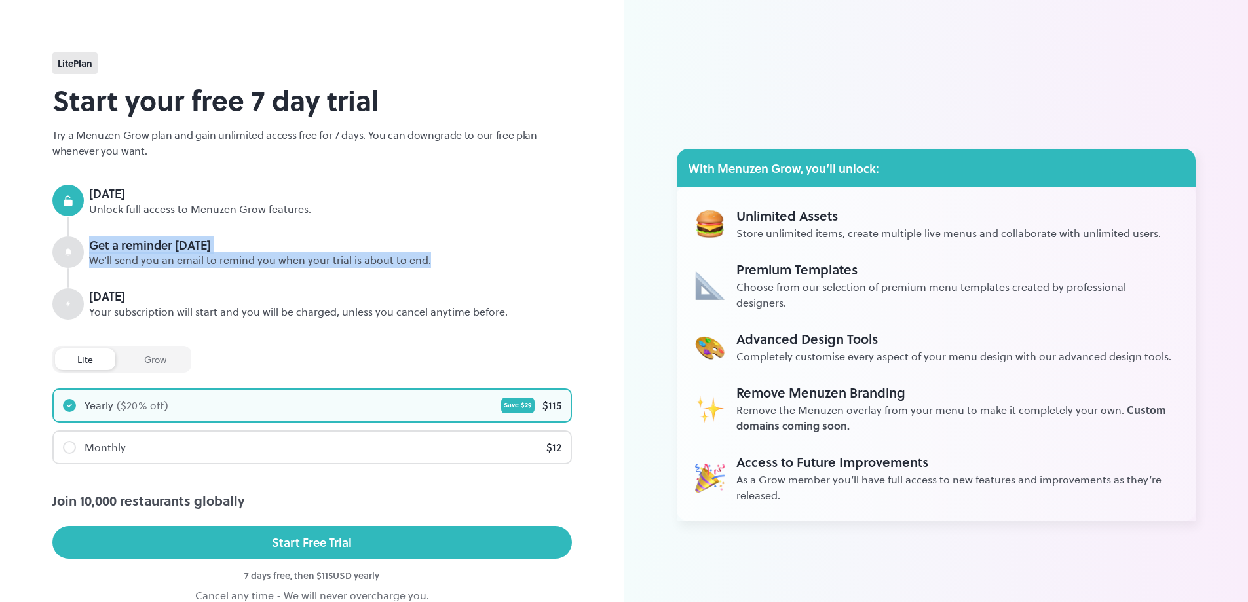
drag, startPoint x: 84, startPoint y: 243, endPoint x: 310, endPoint y: 286, distance: 229.9
click at [310, 286] on div "[DATE] Unlock full access to Menuzen Grow features. Get a reminder [DATE] We’ll…" at bounding box center [311, 252] width 519 height 135
click at [310, 286] on div at bounding box center [319, 278] width 504 height 20
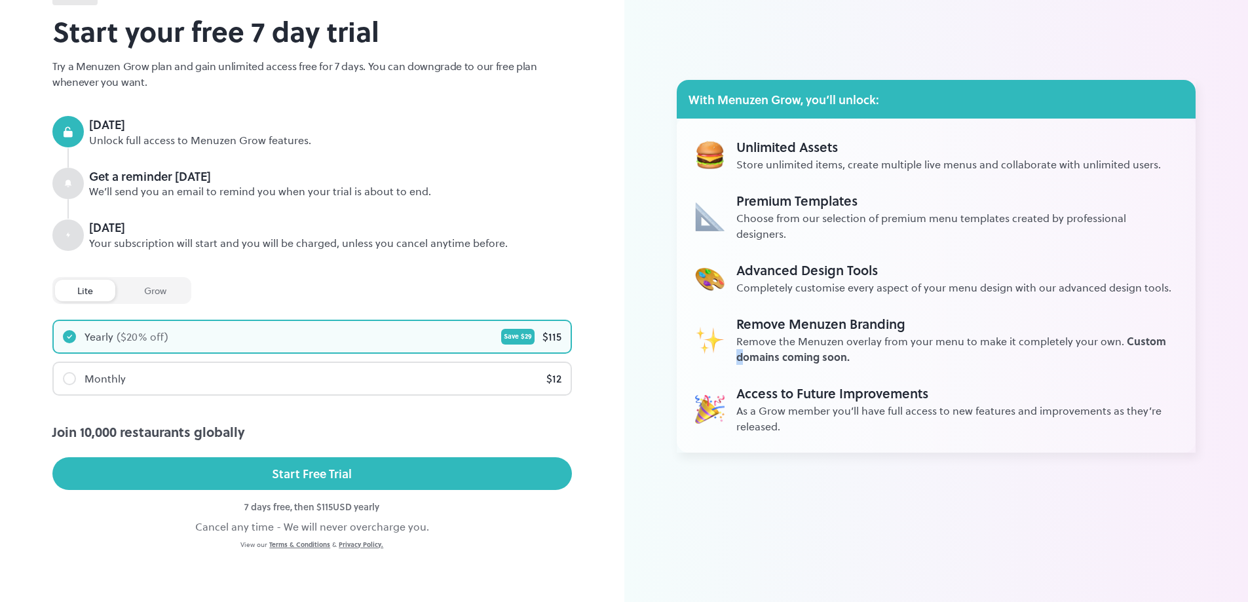
click at [739, 358] on div "Unlimited Assets Store unlimited items, create multiple live menus and collabor…" at bounding box center [936, 286] width 519 height 334
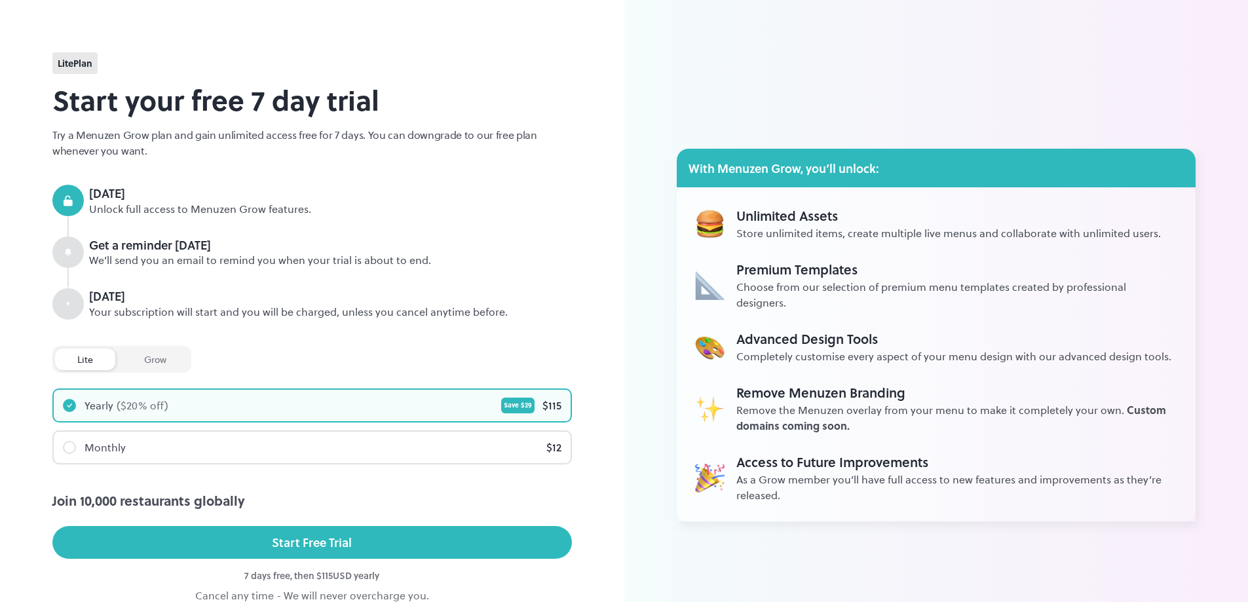
click at [61, 244] on div at bounding box center [67, 251] width 31 height 31
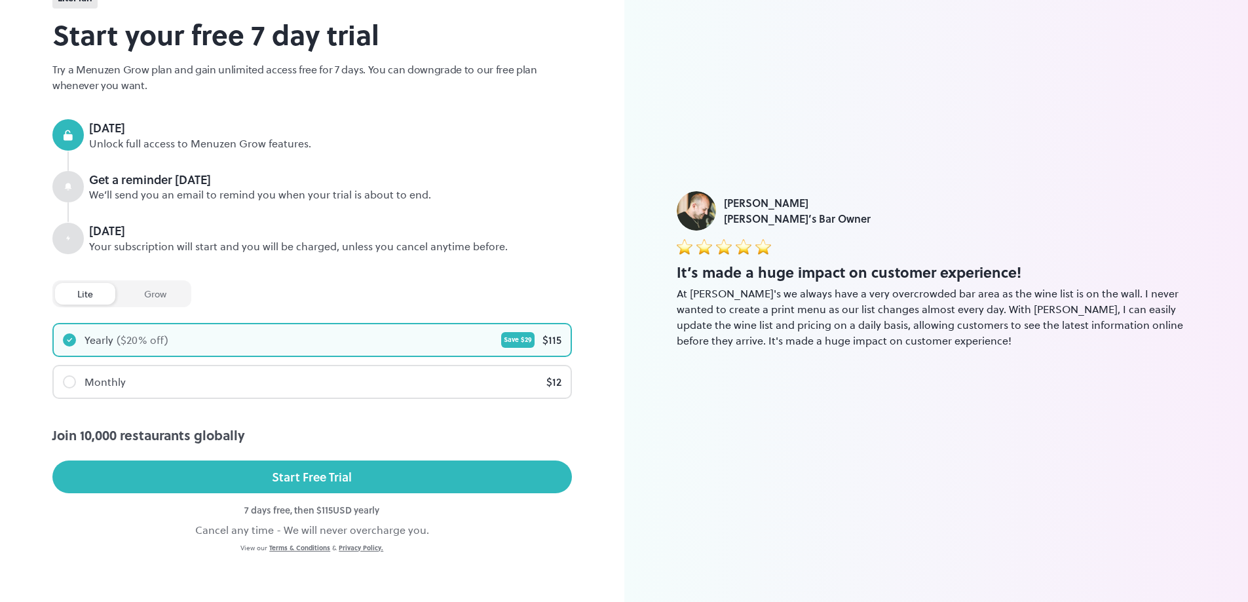
scroll to position [69, 0]
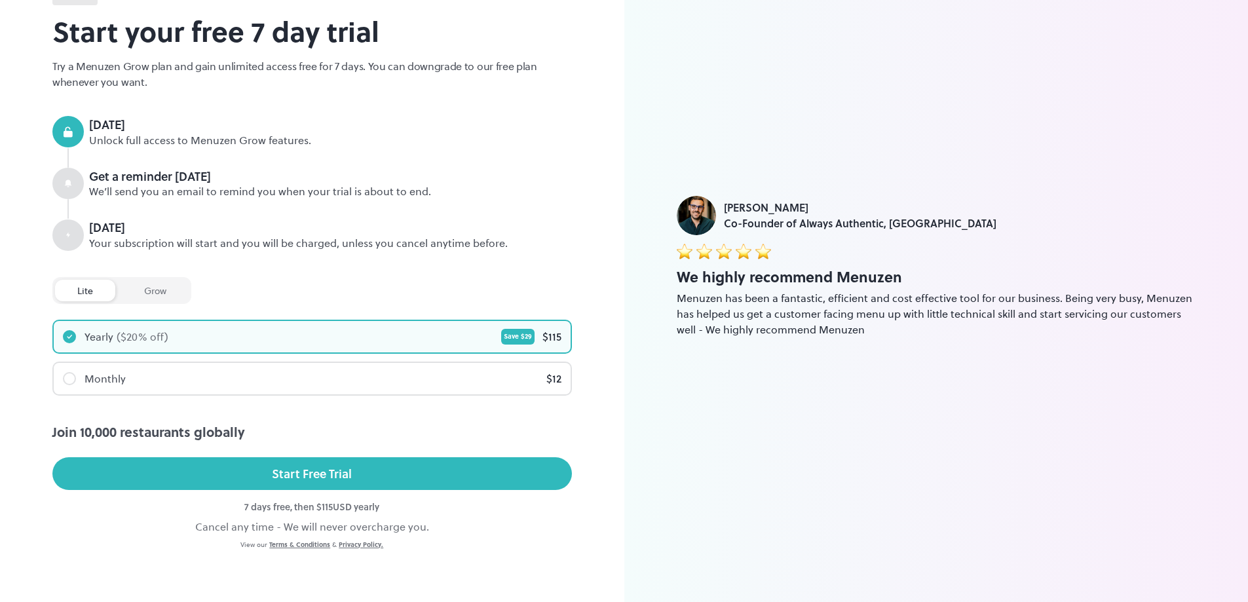
click at [263, 521] on div "Cancel any time - We will never overcharge you." at bounding box center [311, 527] width 519 height 16
drag, startPoint x: 300, startPoint y: 476, endPoint x: 274, endPoint y: 136, distance: 340.9
click at [274, 136] on div "Unlock full access to Menuzen Grow features." at bounding box center [330, 140] width 483 height 15
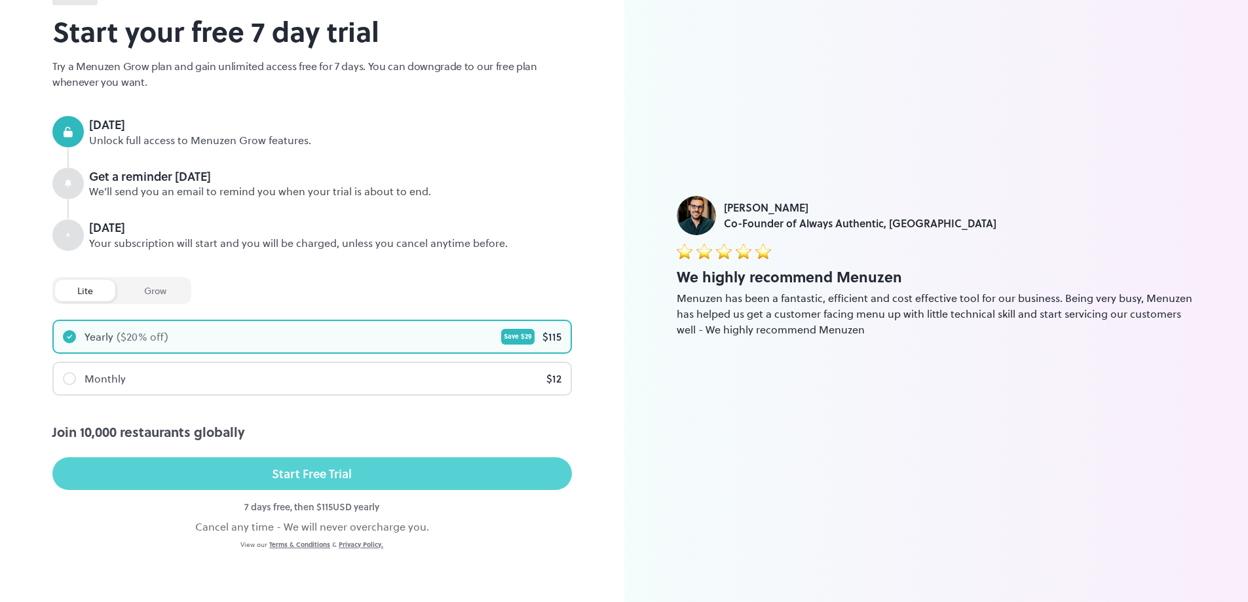
click at [328, 472] on div "Start Free Trial" at bounding box center [312, 474] width 80 height 20
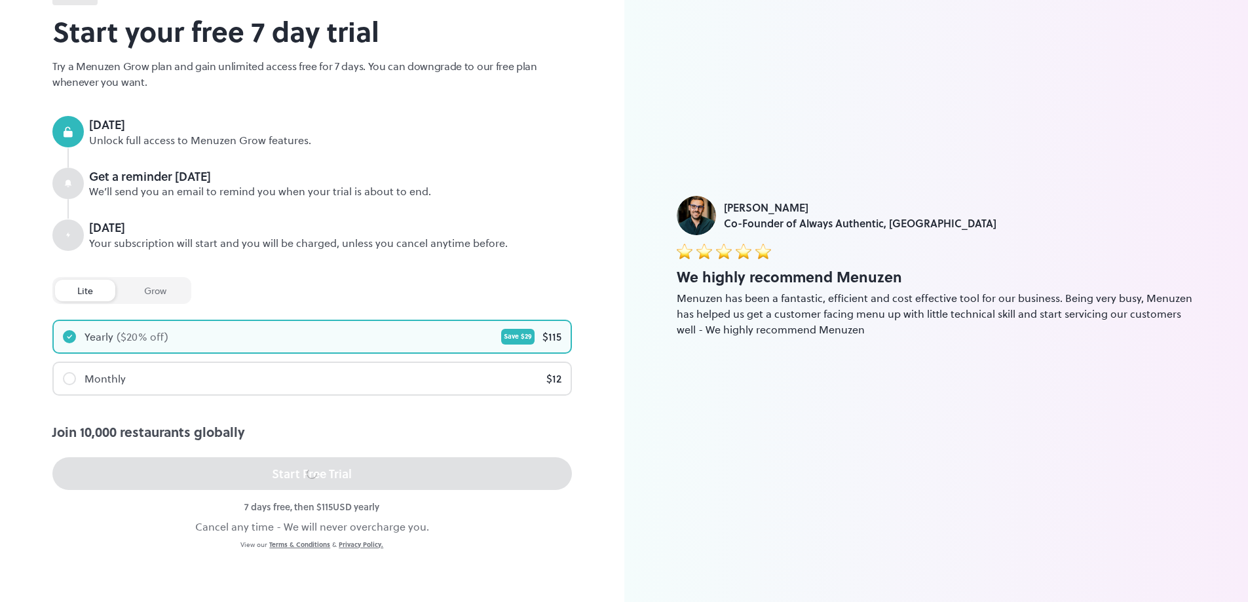
scroll to position [0, 0]
